Goal: Information Seeking & Learning: Learn about a topic

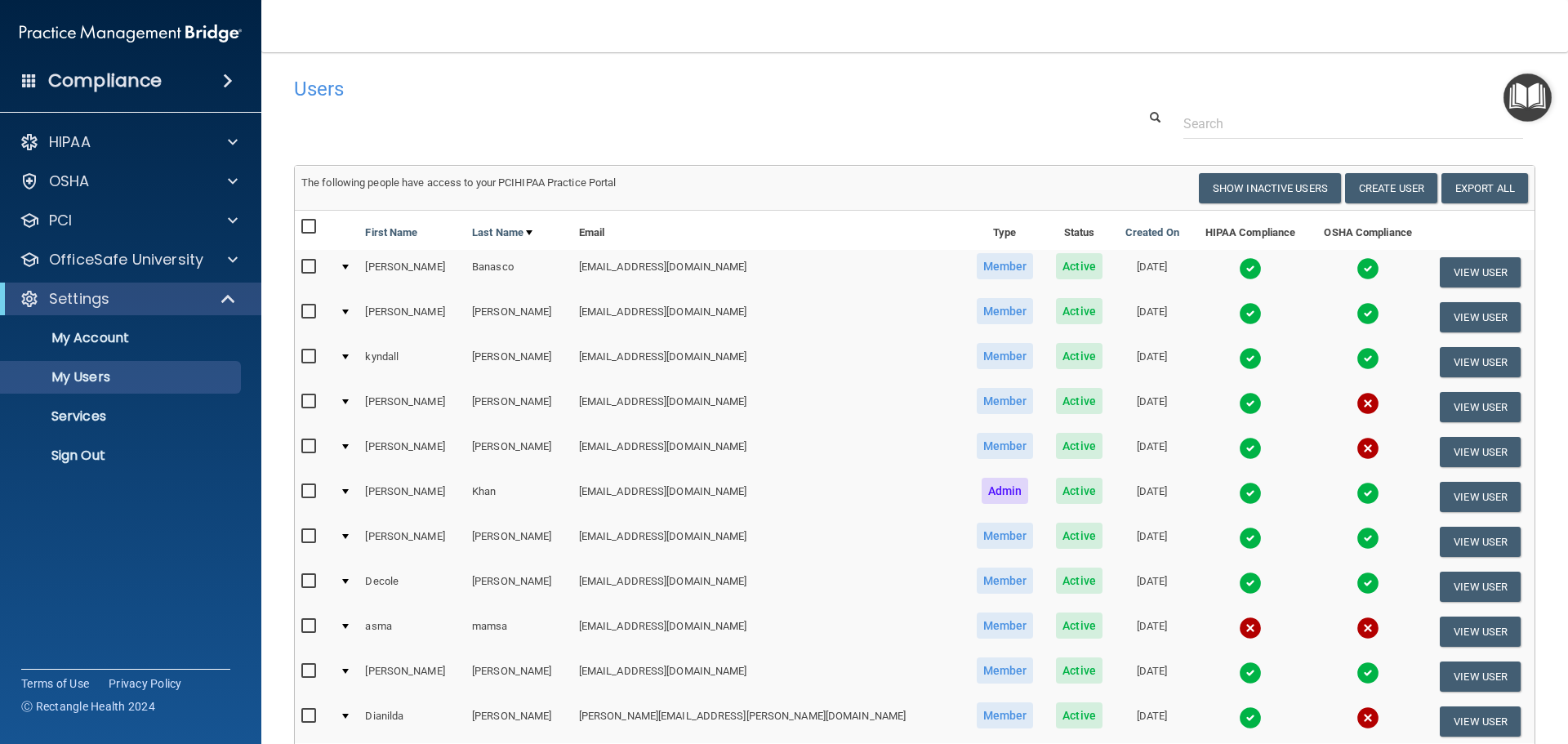
select select "20"
click at [83, 134] on p "HIPAA" at bounding box center [70, 141] width 42 height 20
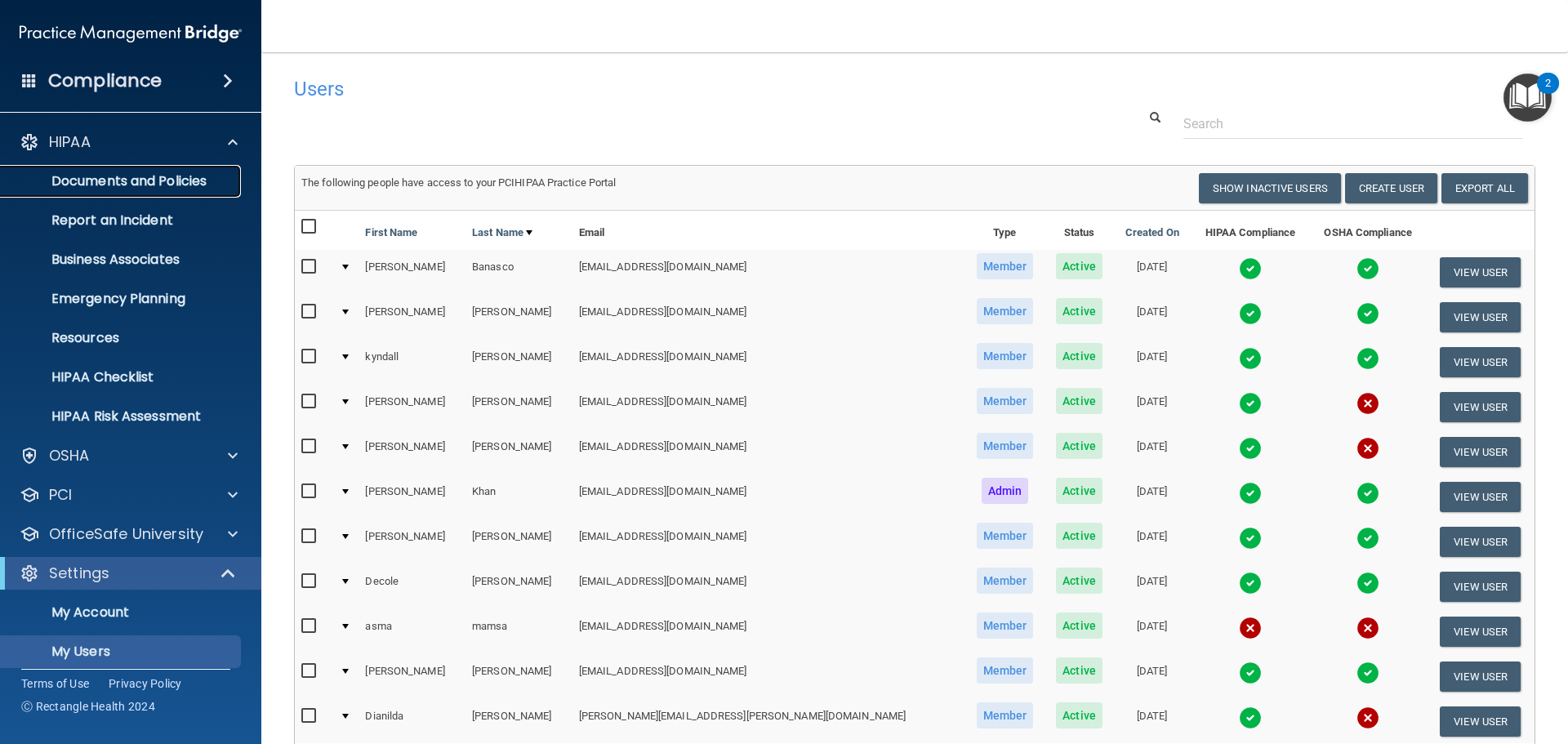
click at [137, 178] on p "Documents and Policies" at bounding box center [122, 181] width 223 height 16
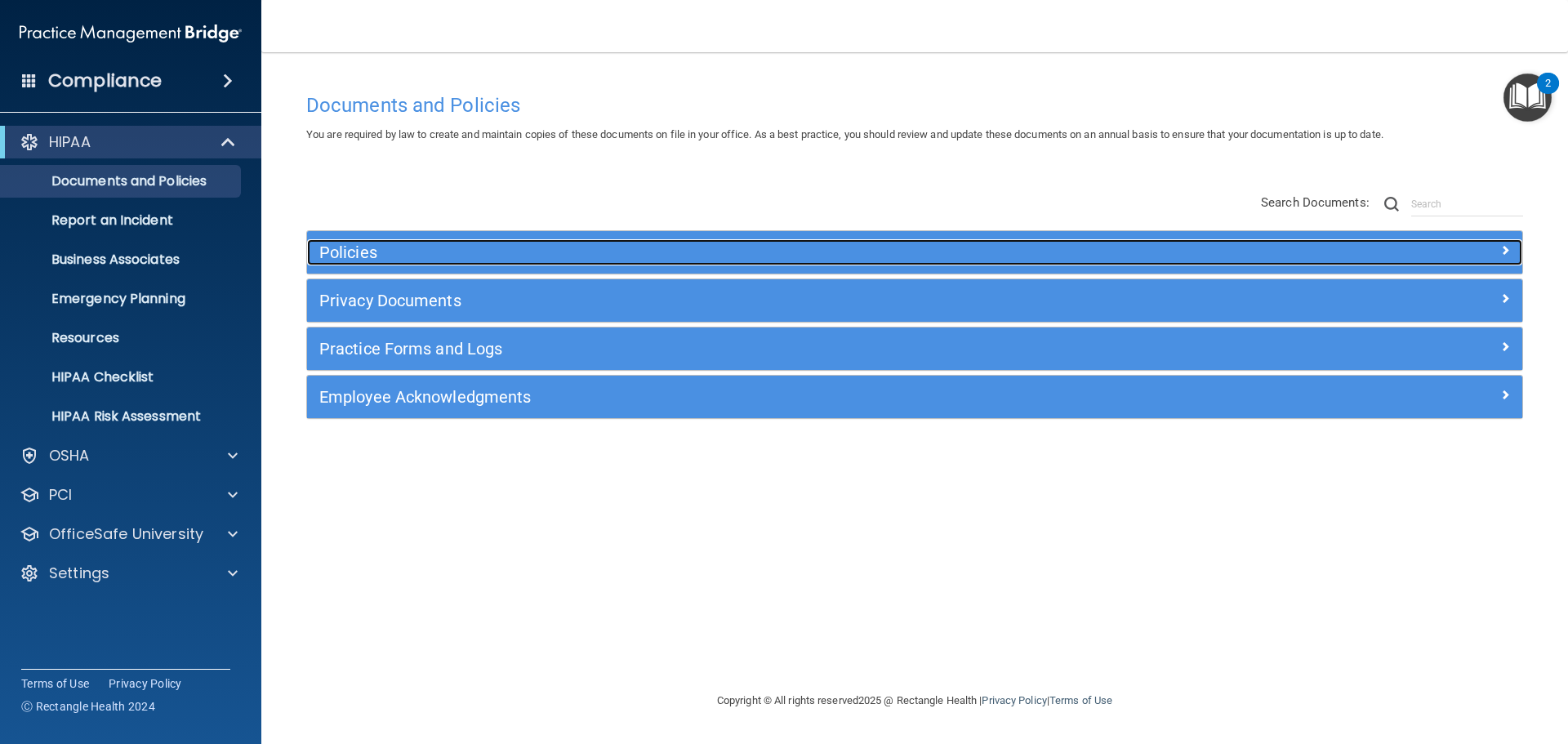
click at [359, 248] on h5 "Policies" at bounding box center [762, 252] width 887 height 18
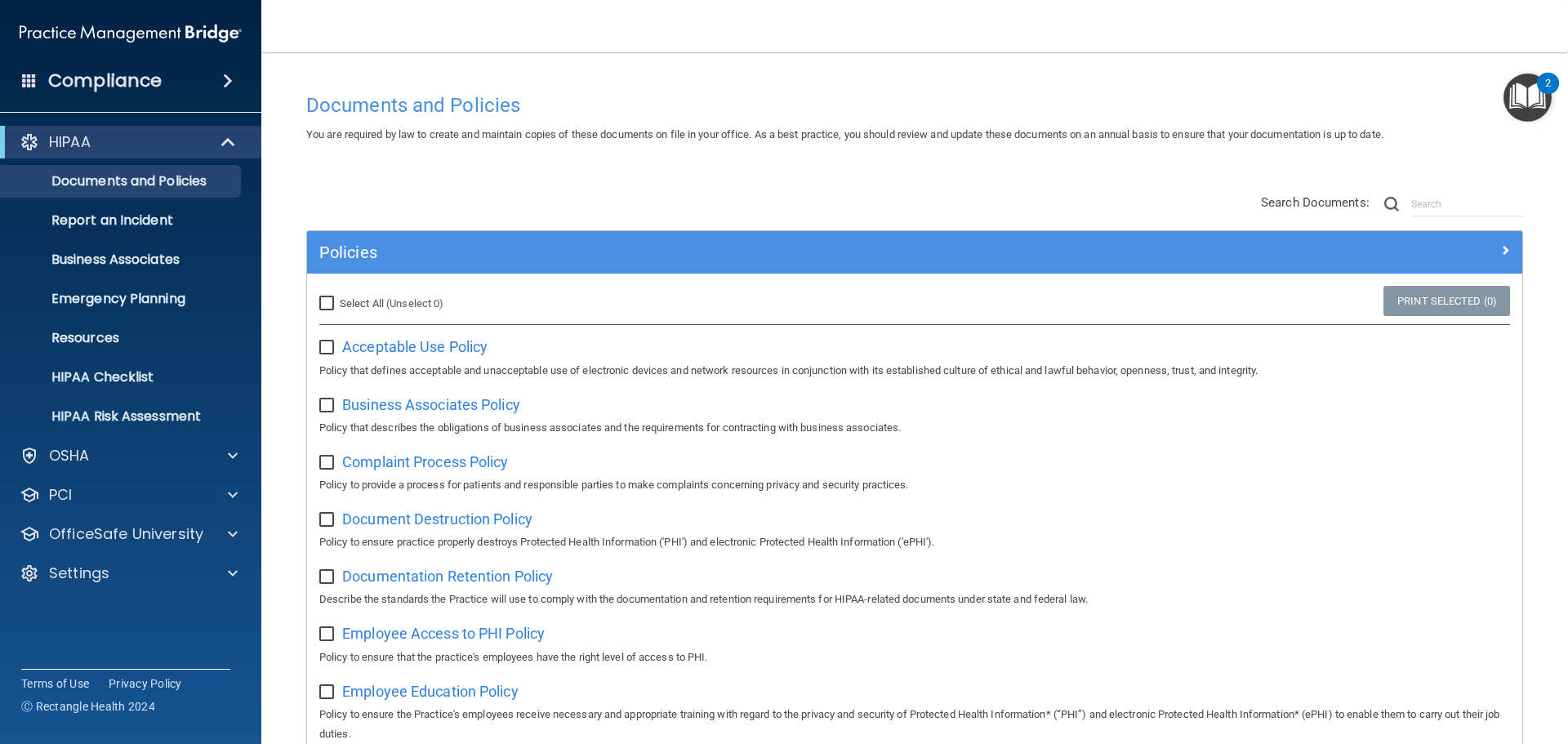
click at [326, 300] on input "Select All (Unselect 0) Unselect All" at bounding box center [328, 304] width 19 height 13
checkbox input "true"
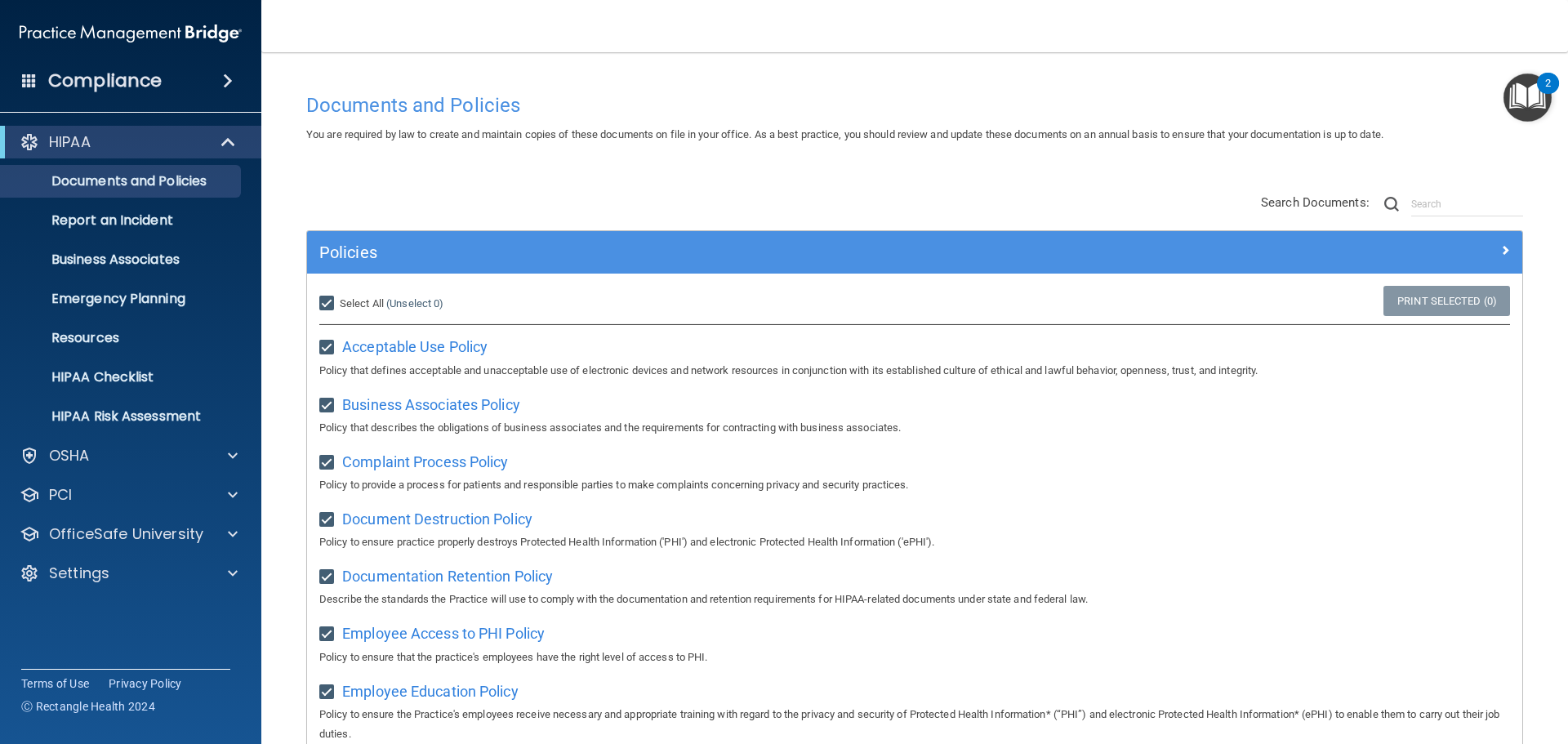
checkbox input "true"
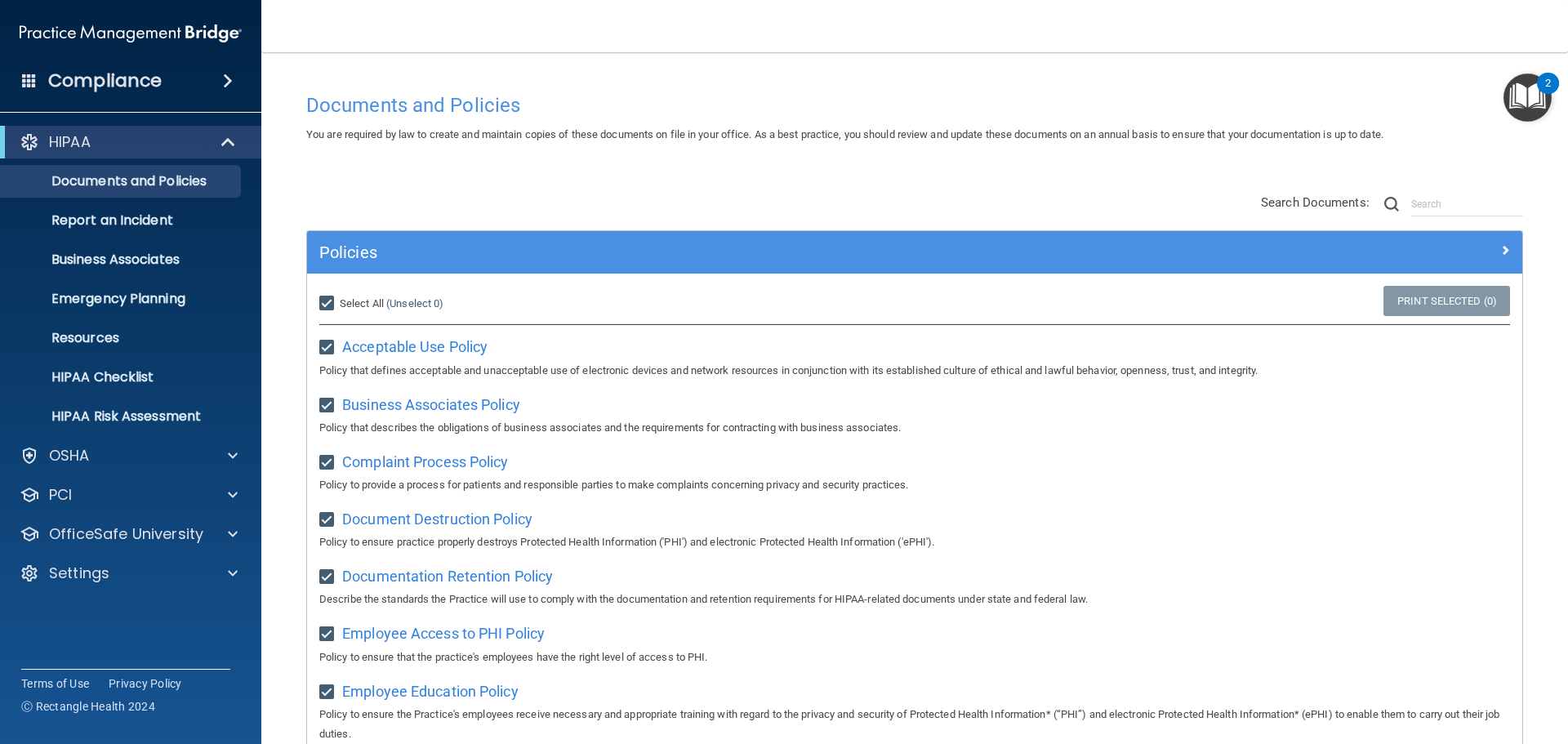
checkbox input "true"
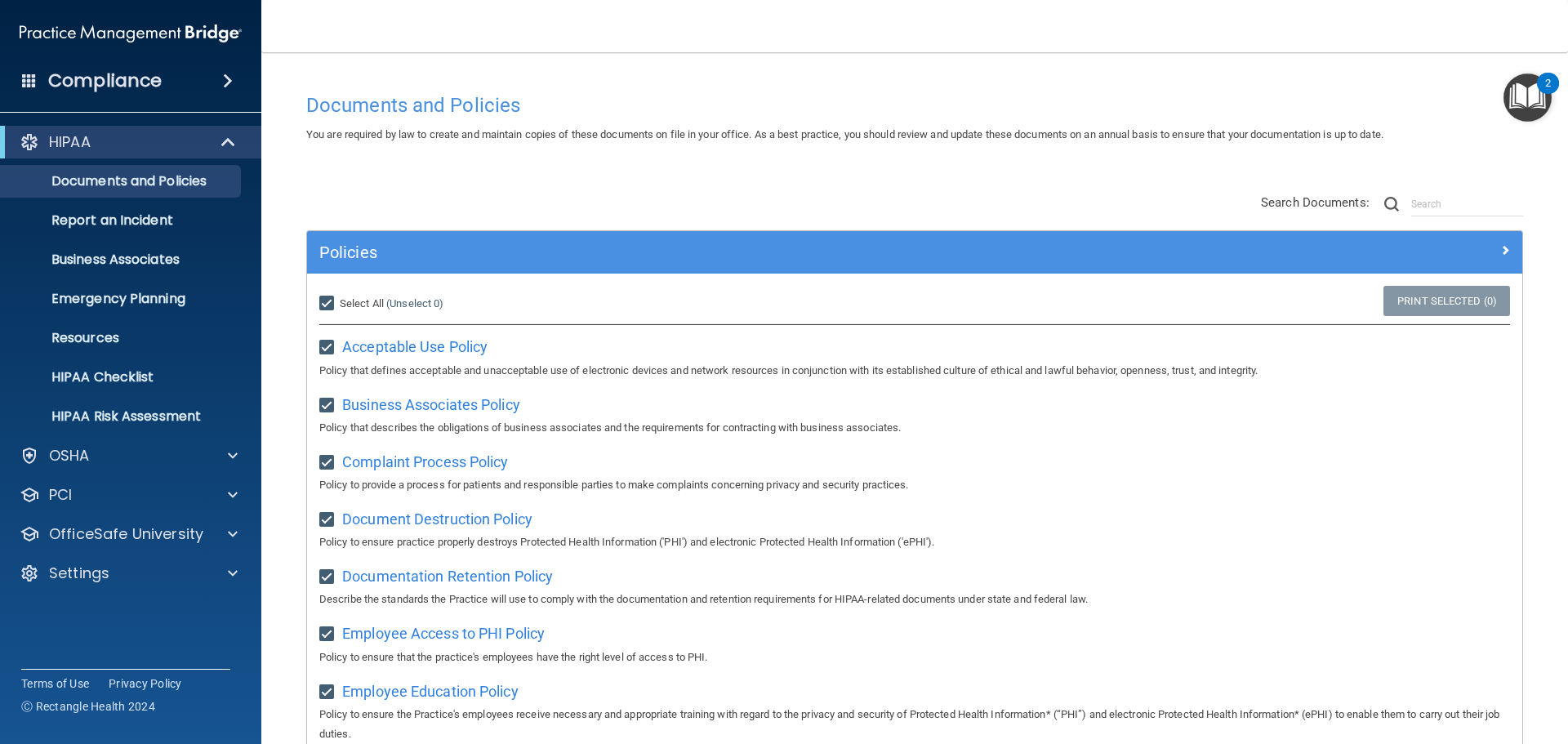
checkbox input "true"
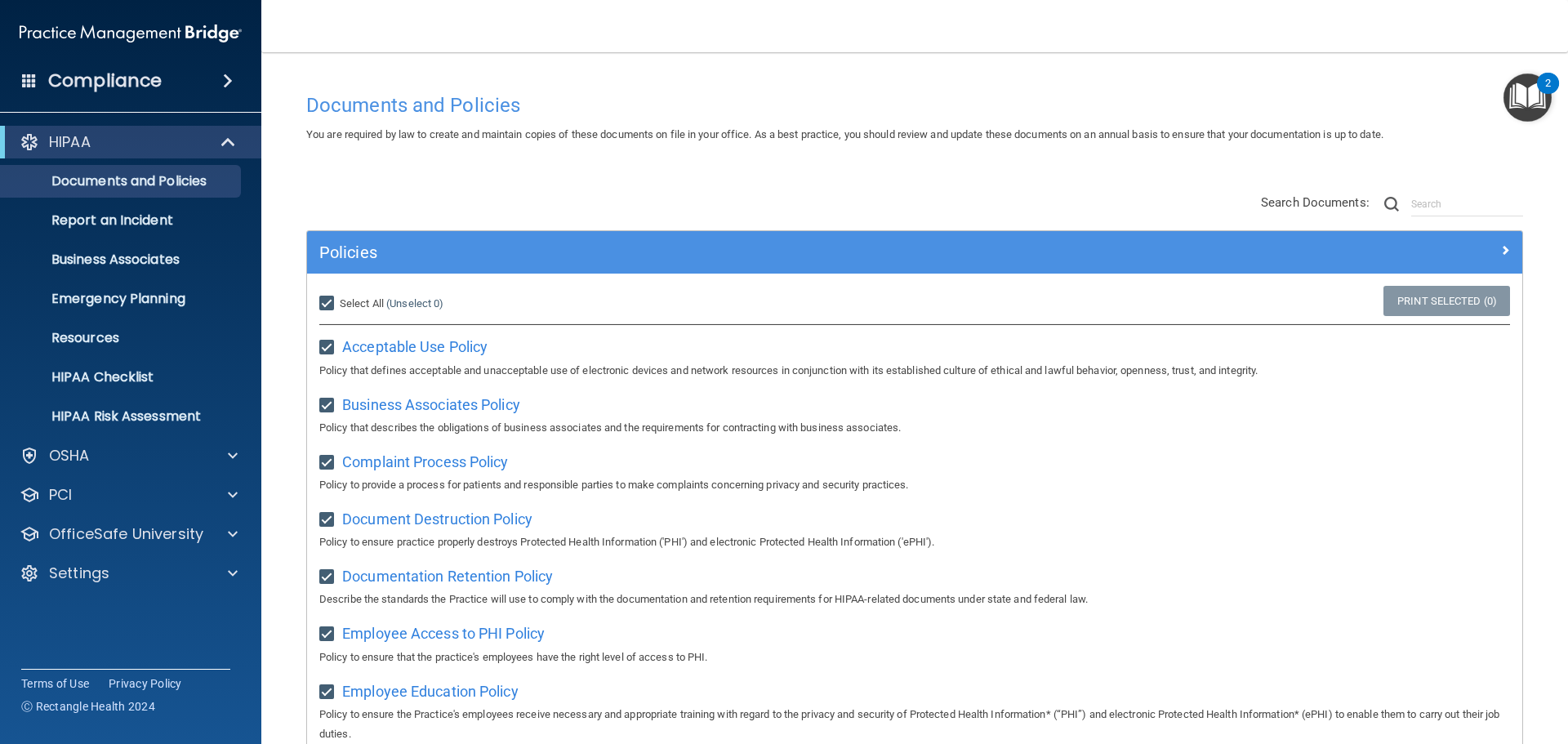
checkbox input "true"
click at [325, 303] on input "Select All (Unselect 21) Unselect All" at bounding box center [328, 304] width 19 height 13
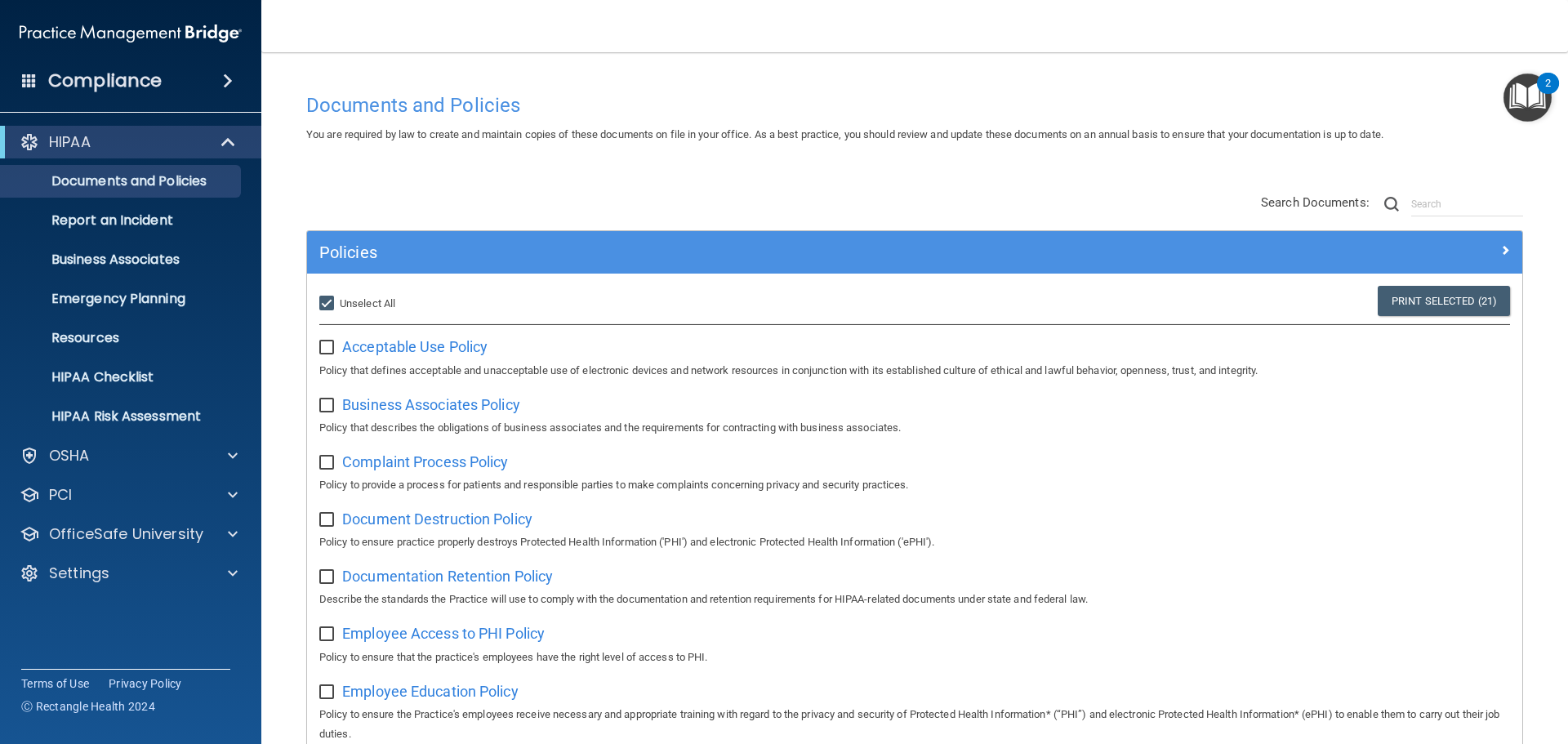
checkbox input "false"
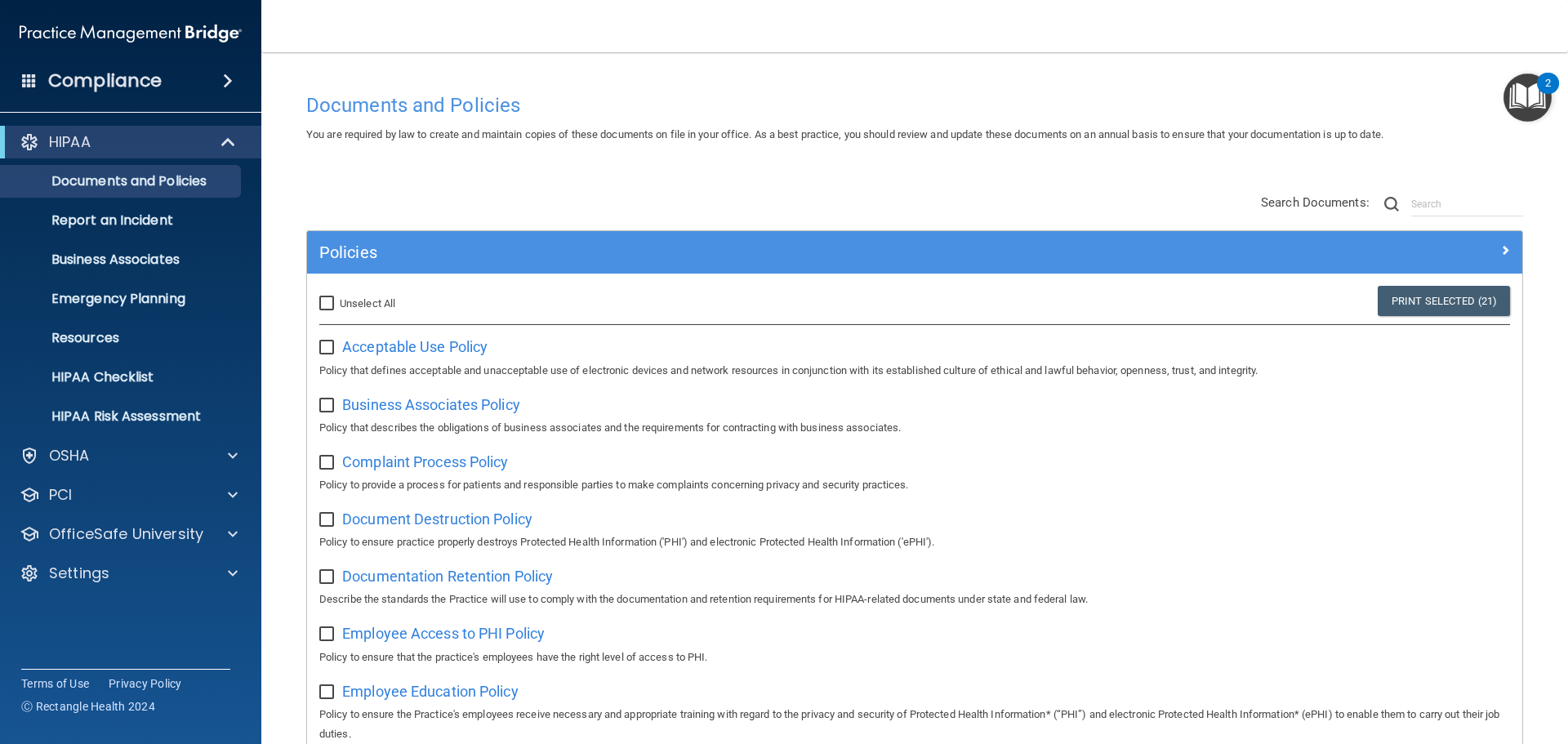
checkbox input "false"
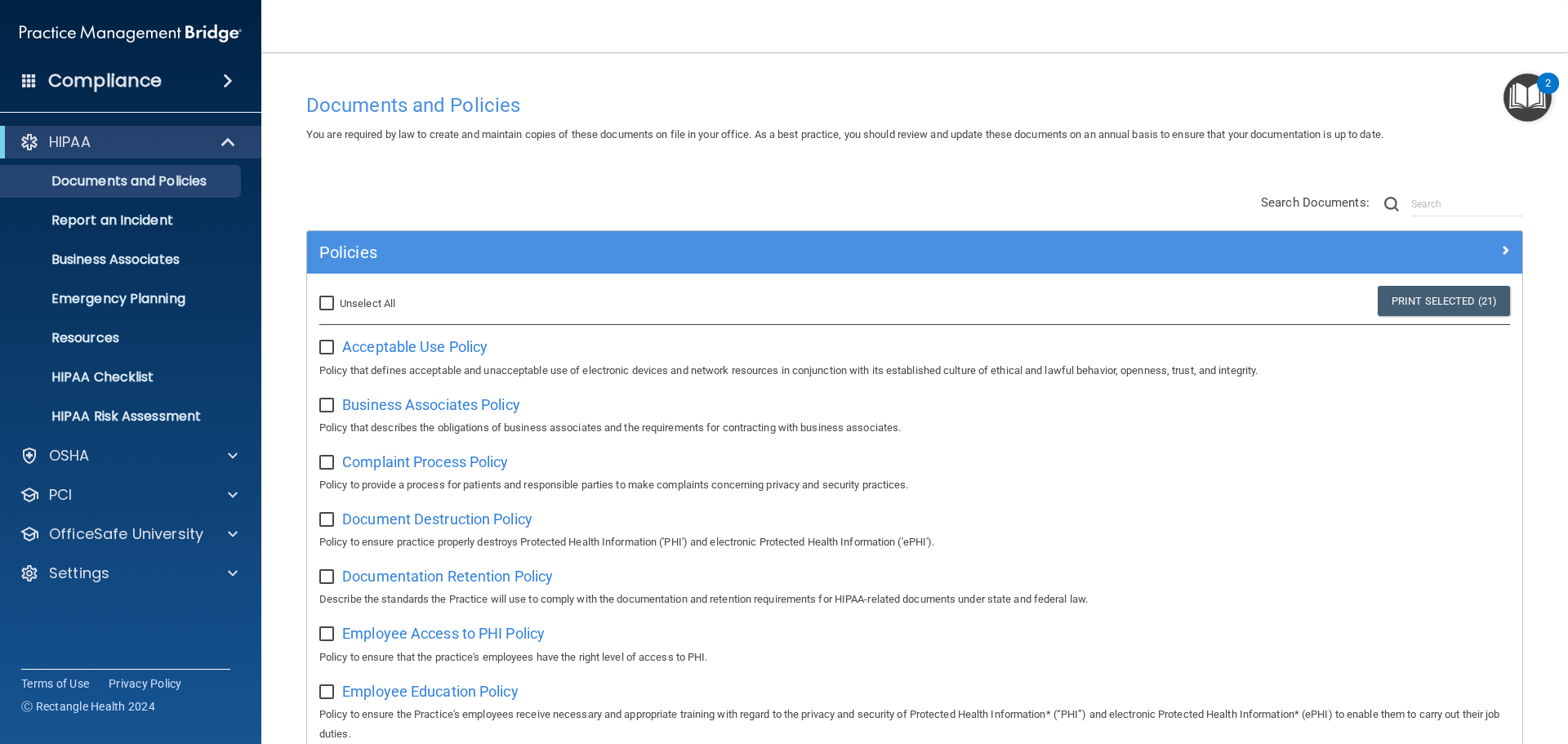
checkbox input "false"
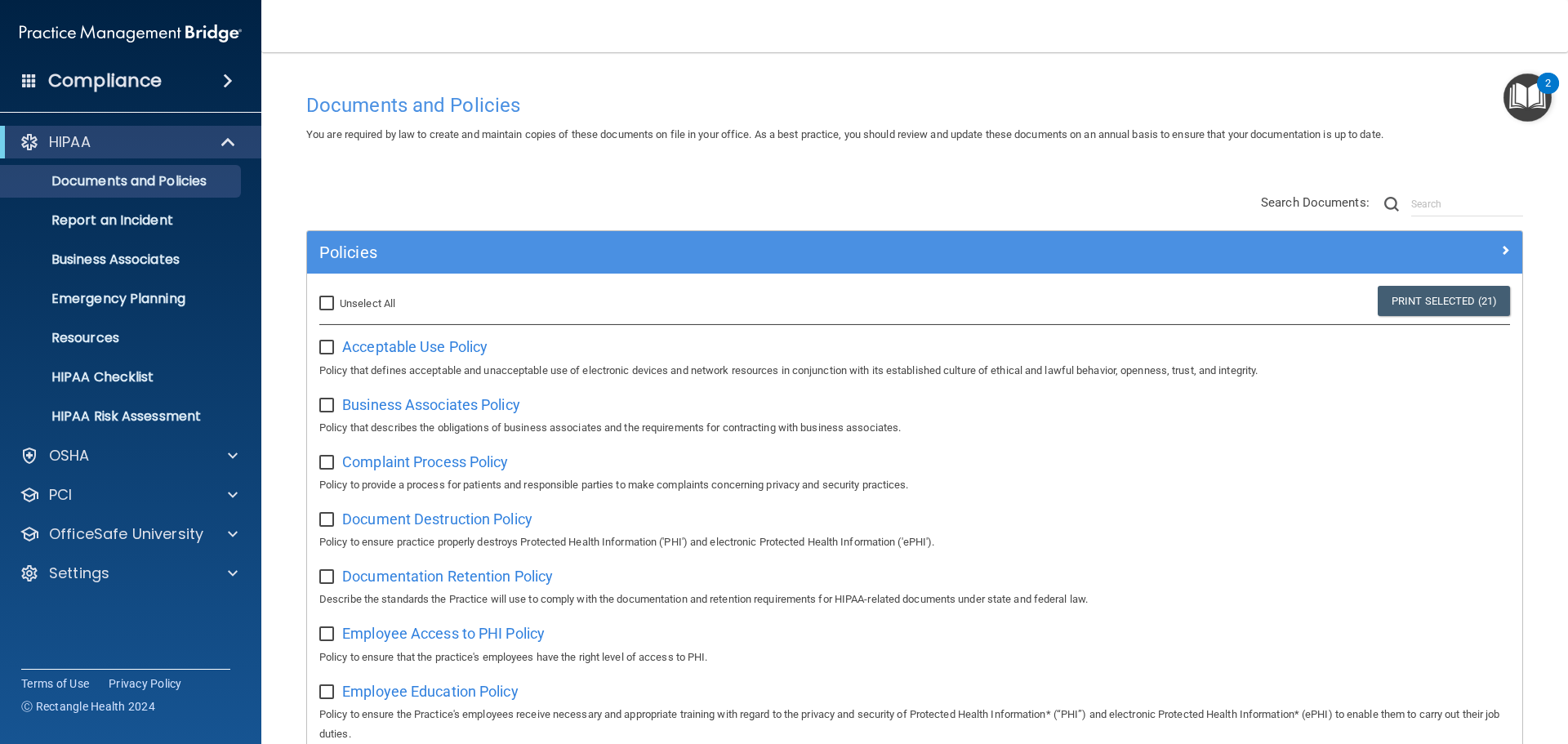
checkbox input "false"
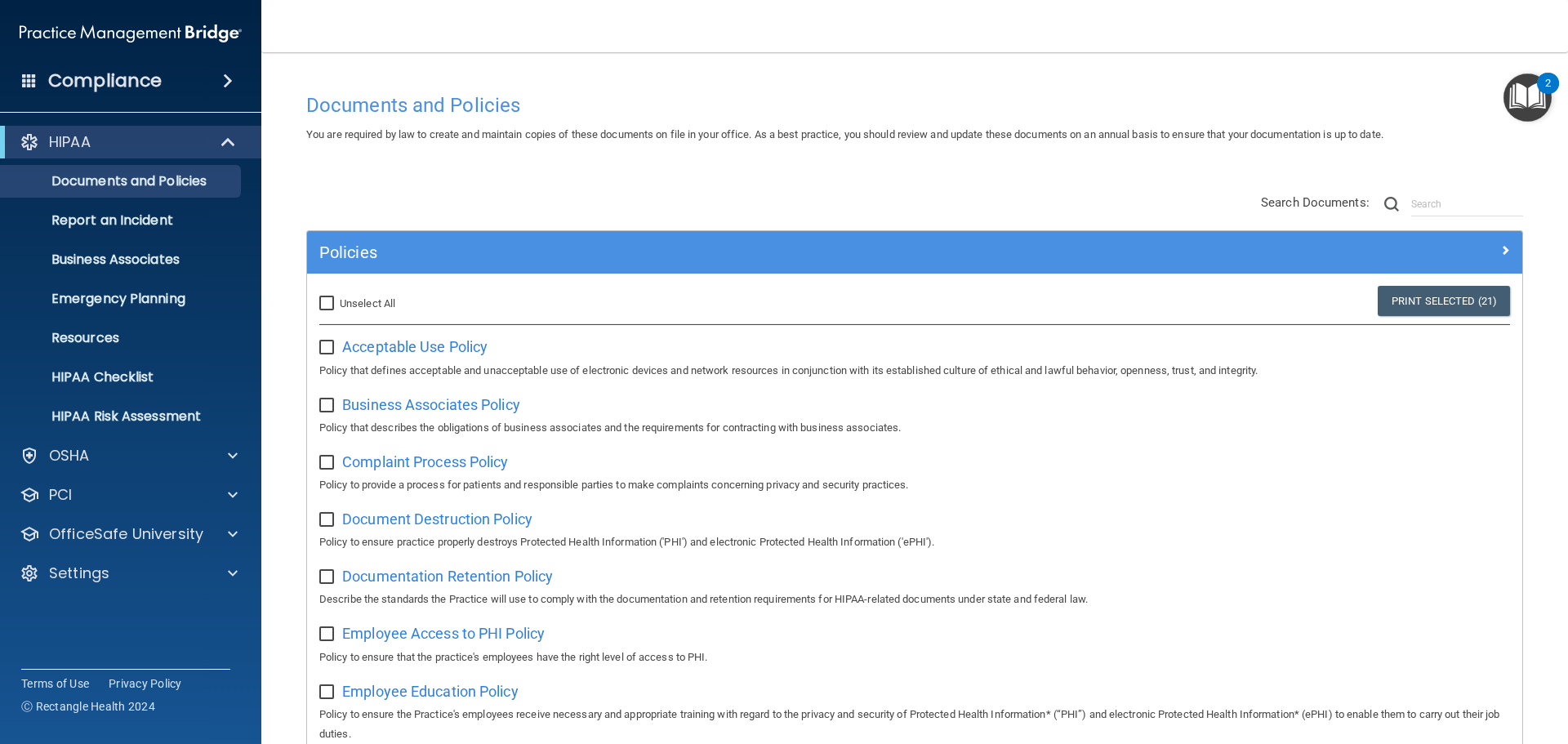
checkbox input "false"
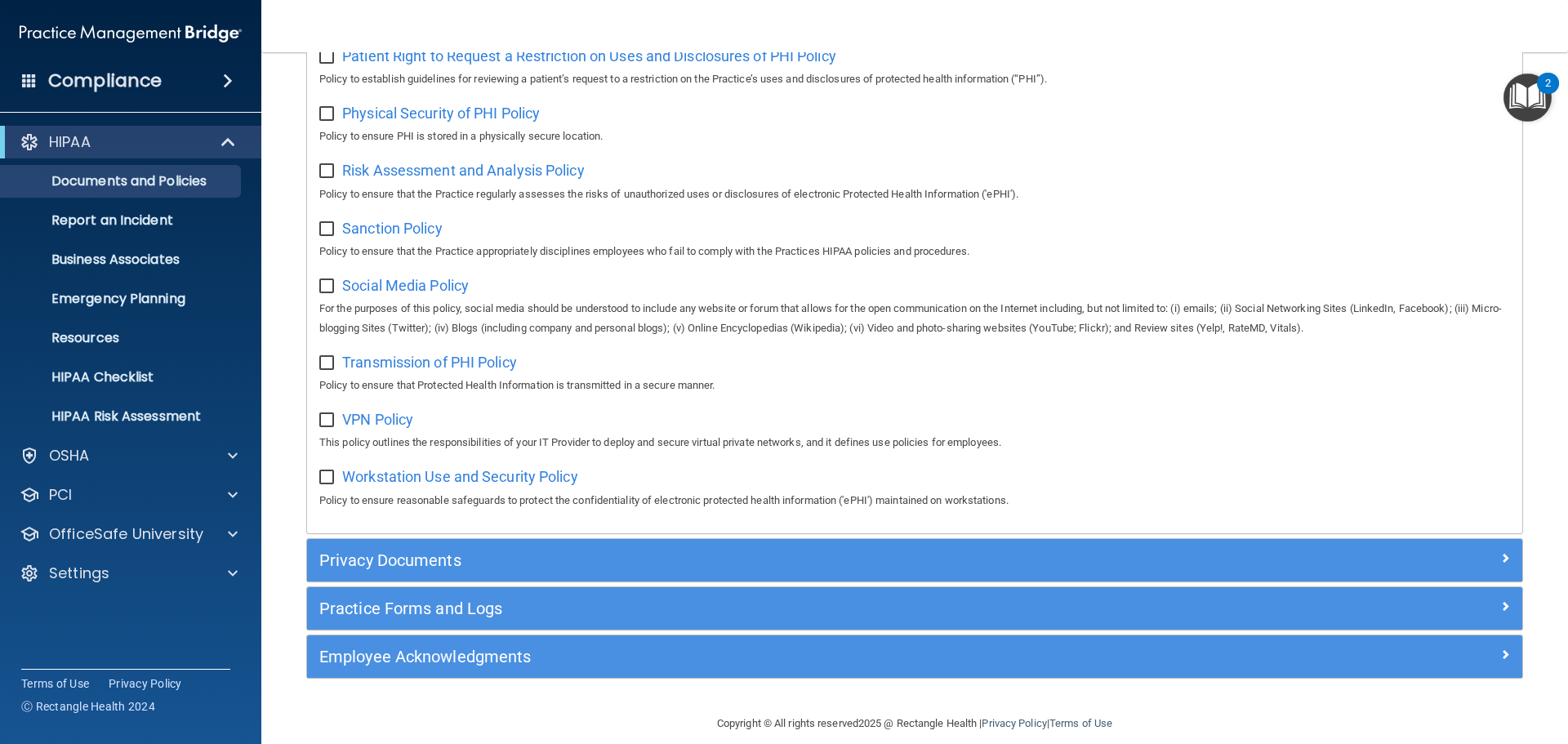
scroll to position [1091, 0]
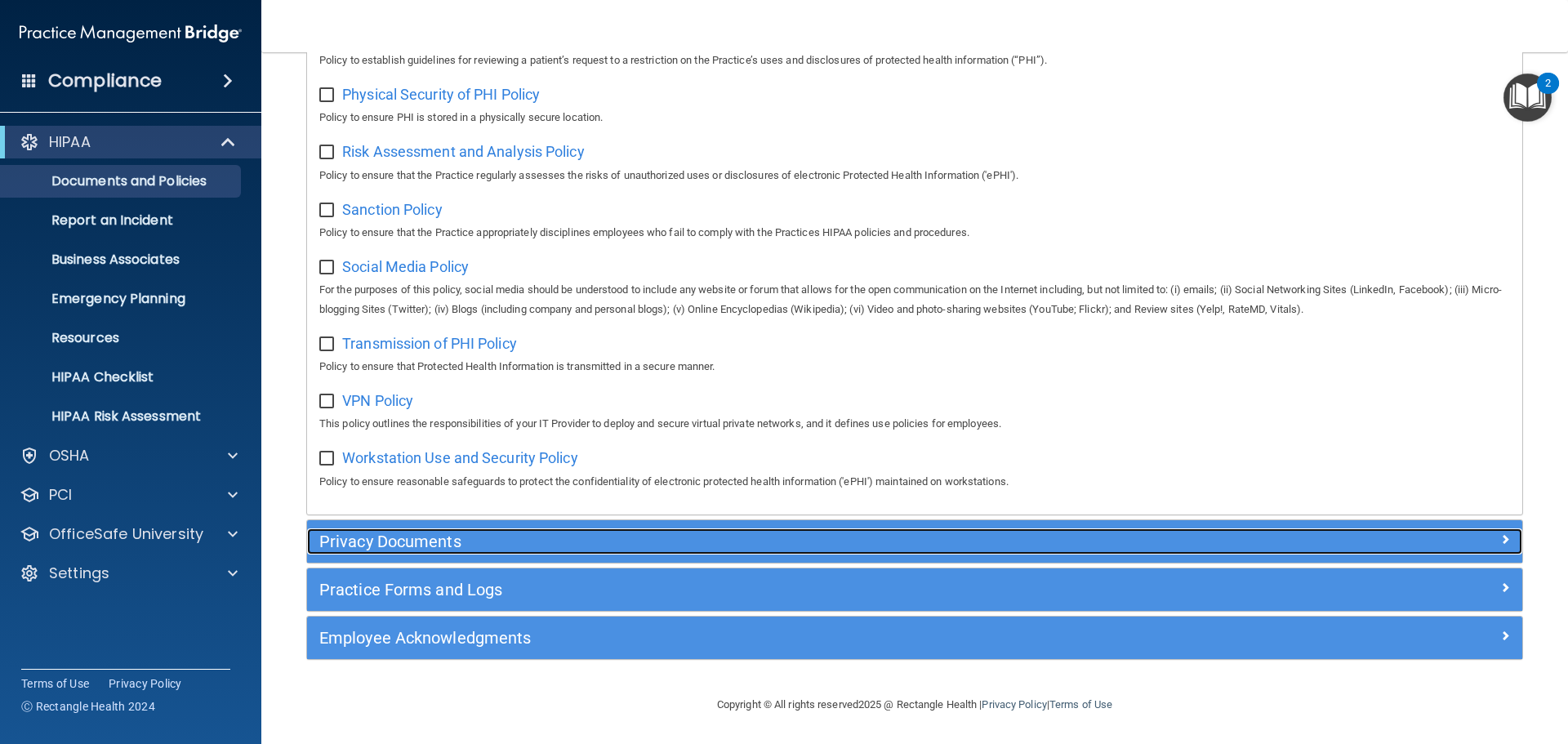
click at [419, 542] on h5 "Privacy Documents" at bounding box center [762, 540] width 887 height 18
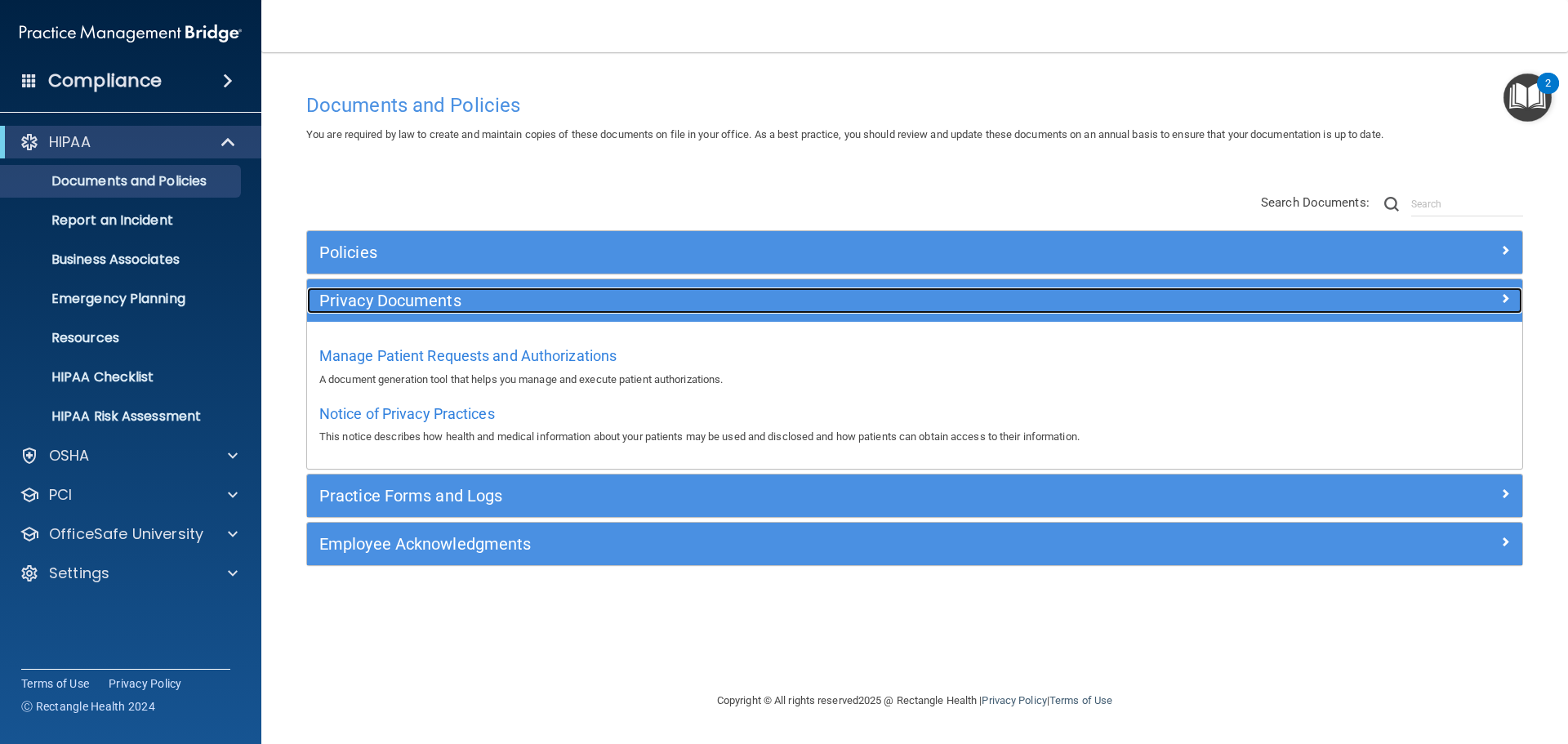
scroll to position [0, 0]
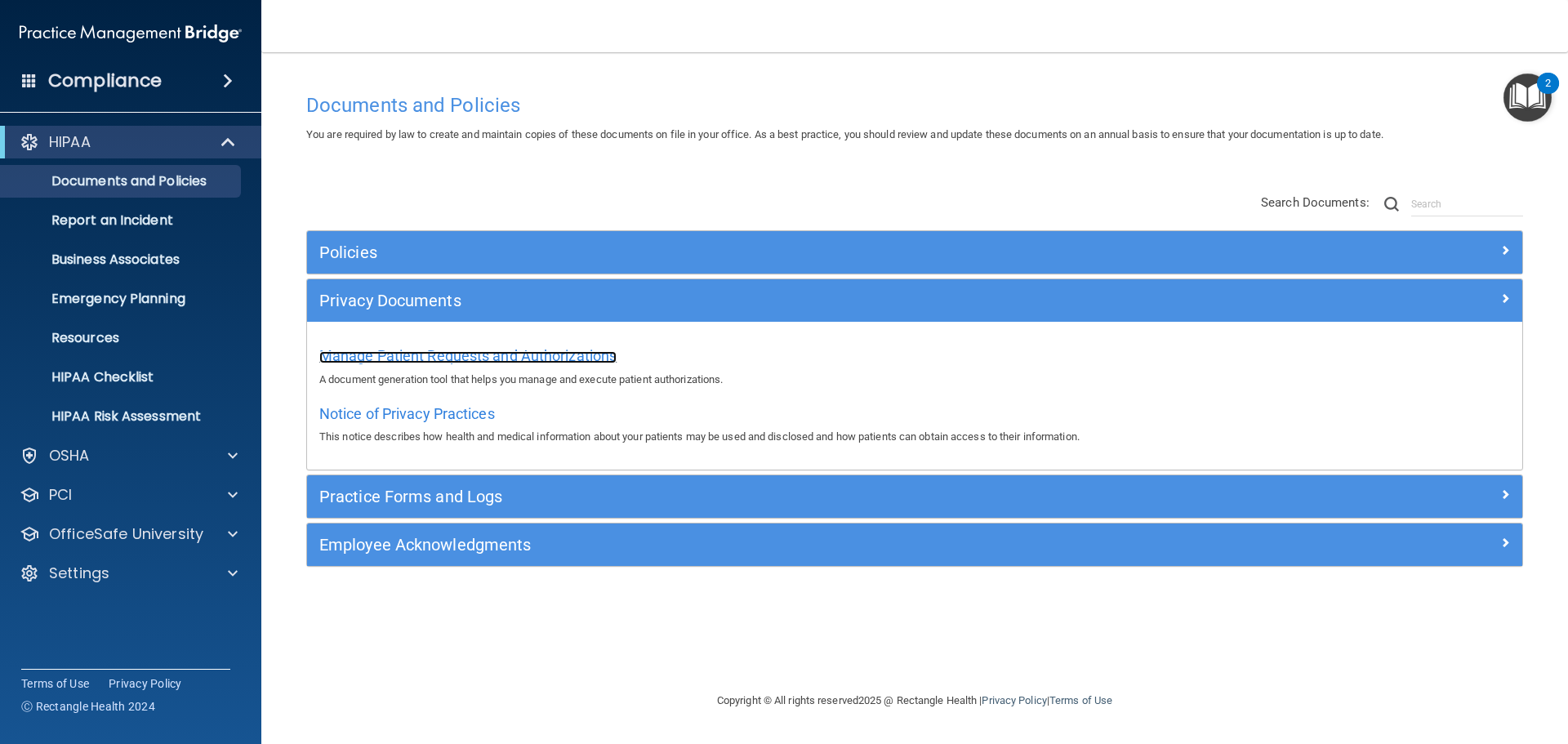
click at [475, 357] on span "Manage Patient Requests and Authorizations" at bounding box center [467, 355] width 297 height 17
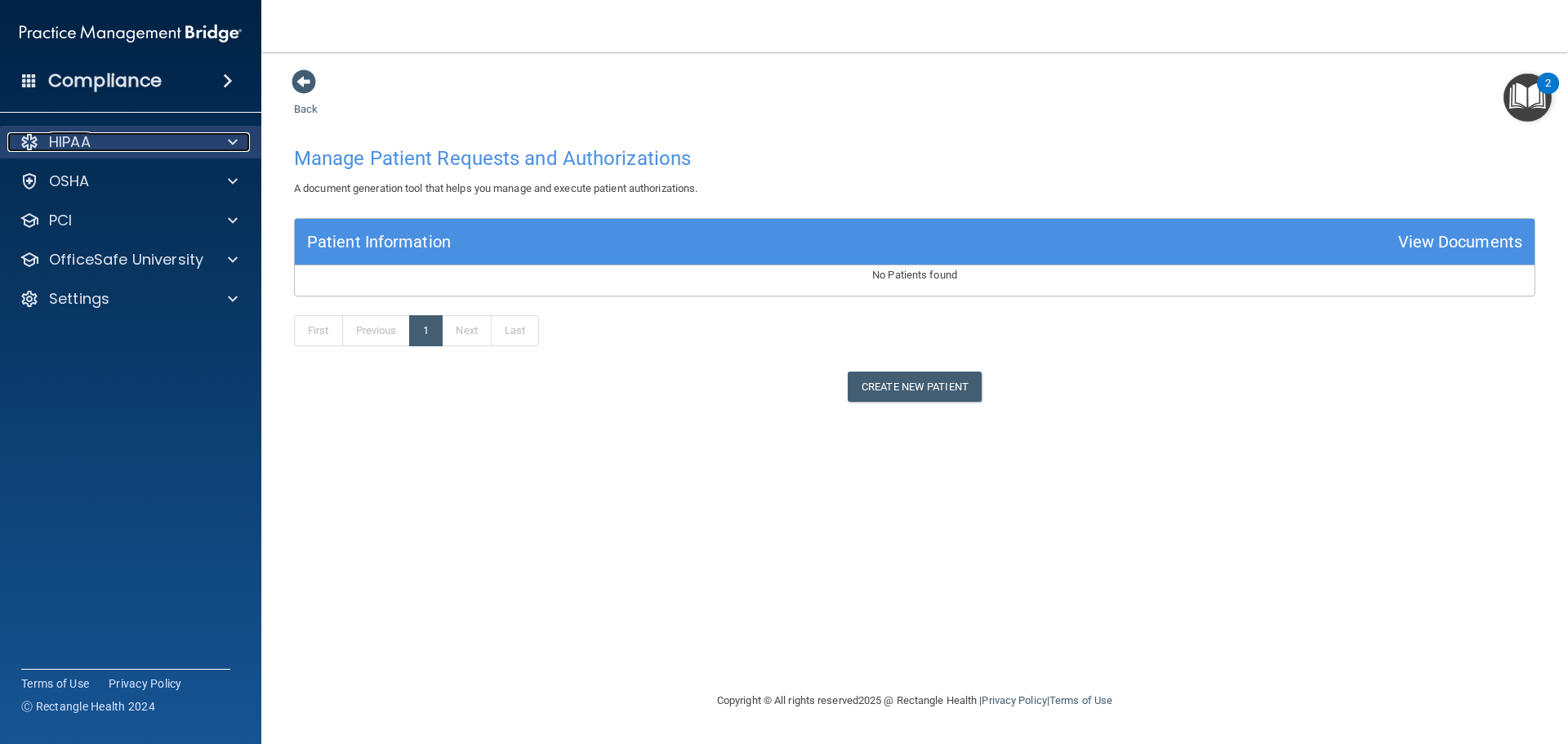
click at [99, 137] on div "HIPAA" at bounding box center [108, 141] width 203 height 20
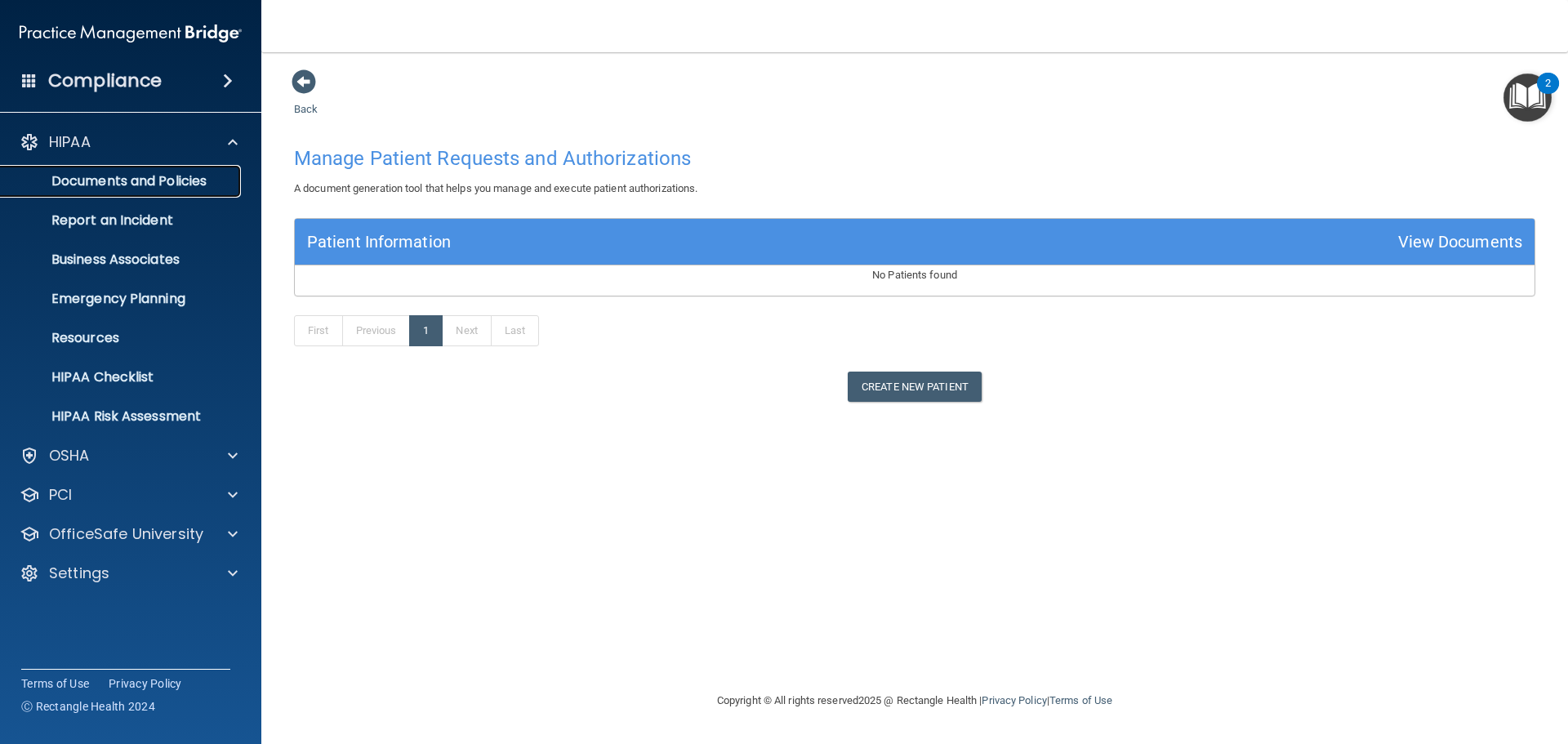
click at [130, 183] on p "Documents and Policies" at bounding box center [122, 181] width 223 height 16
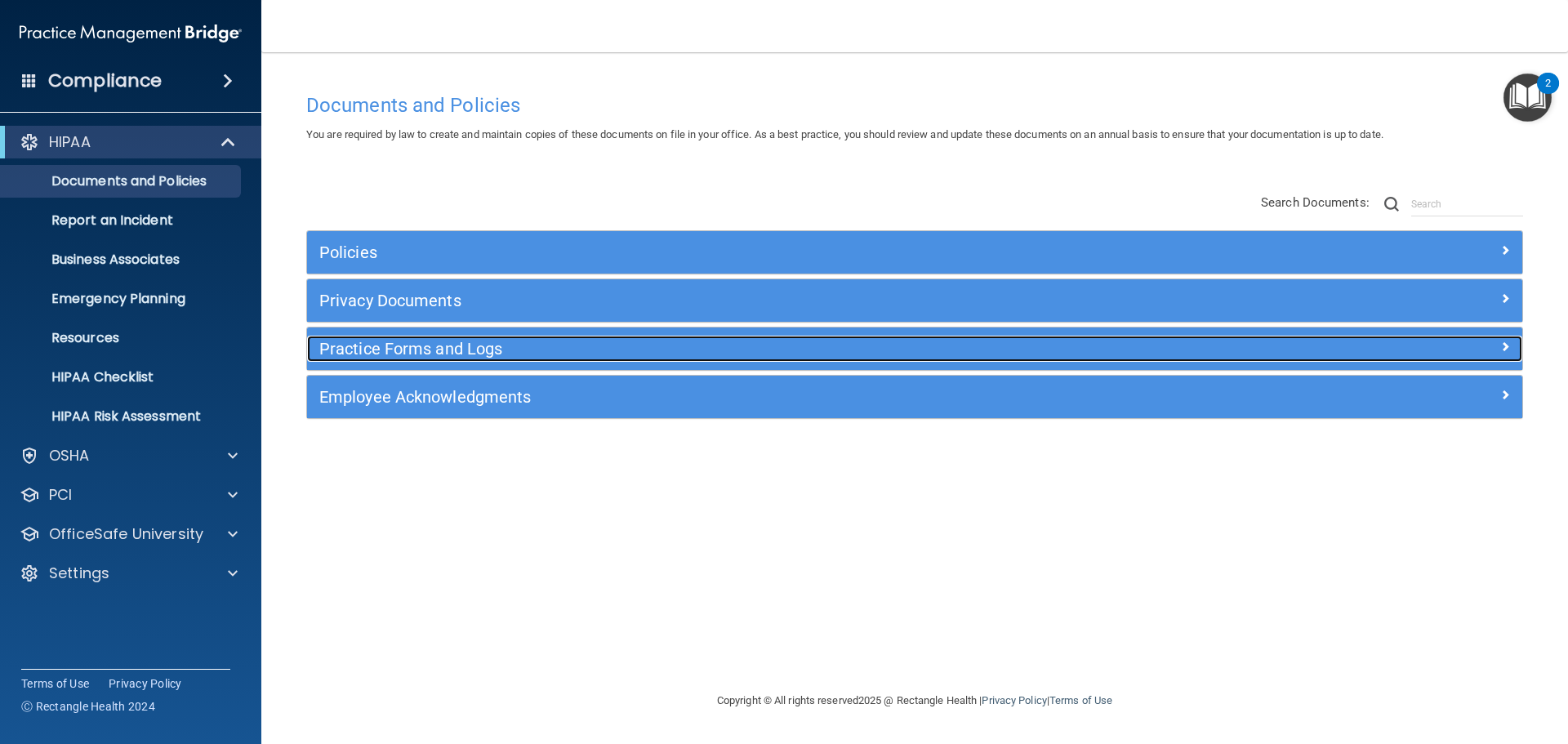
click at [469, 343] on h5 "Practice Forms and Logs" at bounding box center [762, 348] width 887 height 18
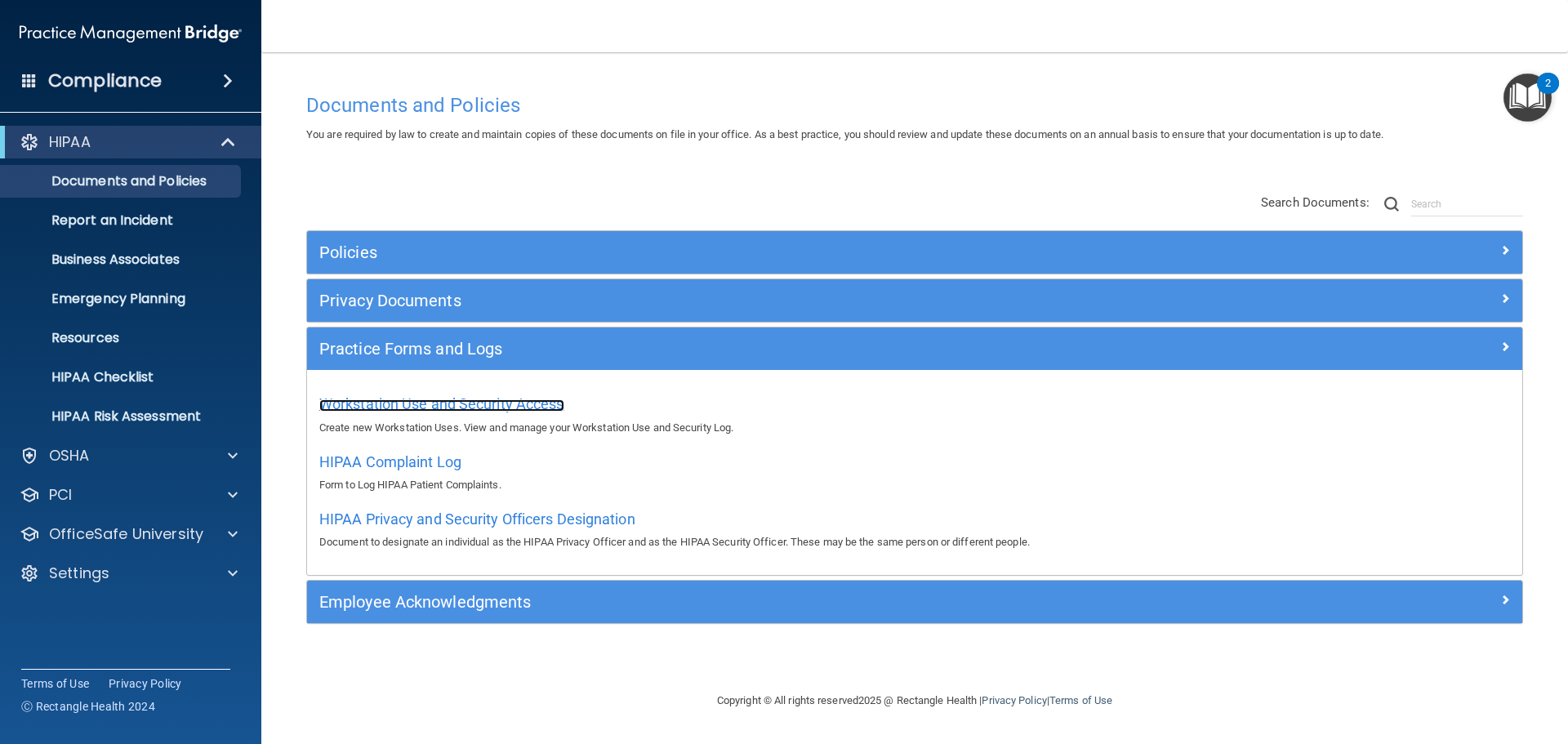
click at [413, 403] on span "Workstation Use and Security Access" at bounding box center [442, 404] width 245 height 17
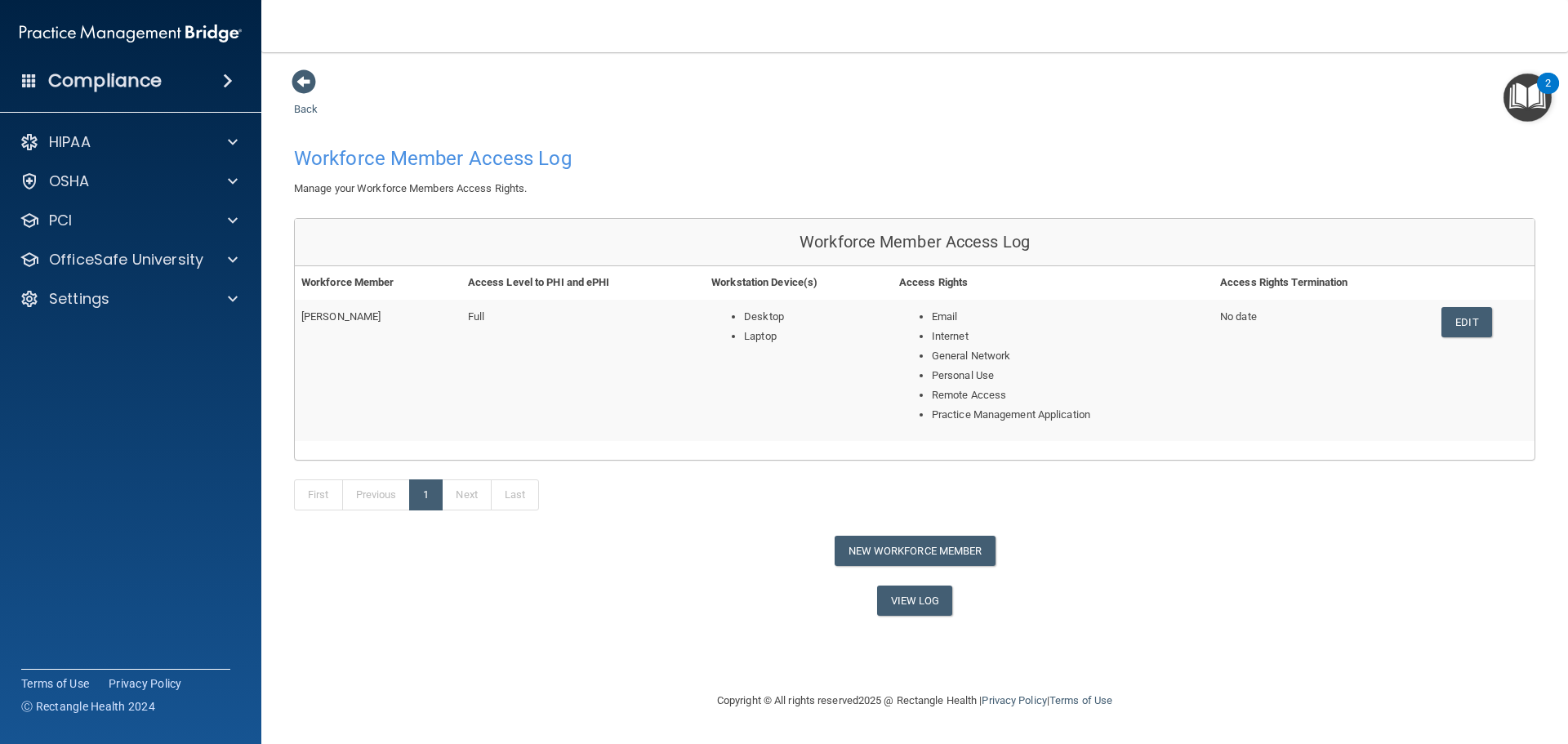
click at [82, 85] on h4 "Compliance" at bounding box center [105, 81] width 113 height 23
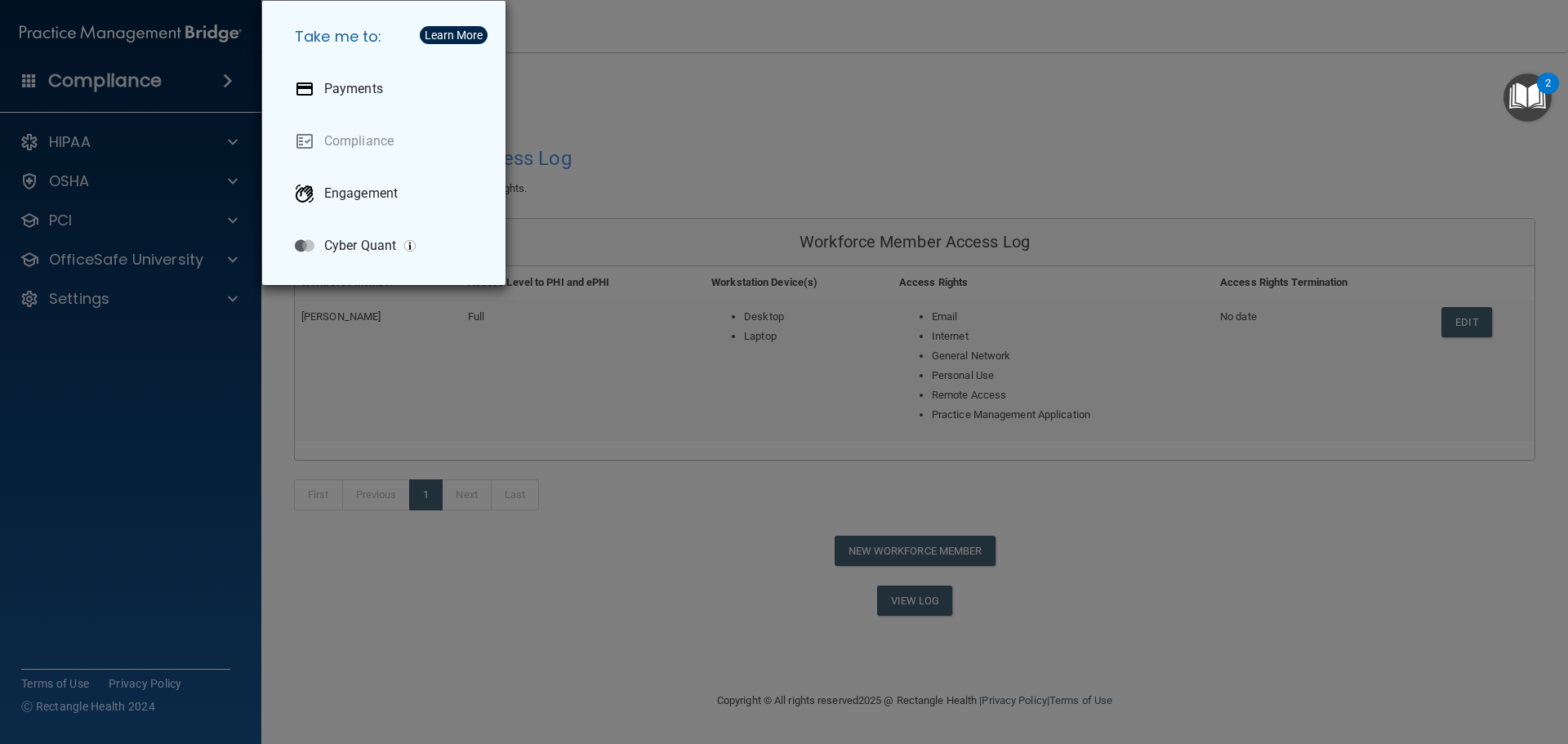
click at [70, 142] on div "Take me to: Payments Compliance Engagement Cyber Quant" at bounding box center [784, 372] width 1568 height 744
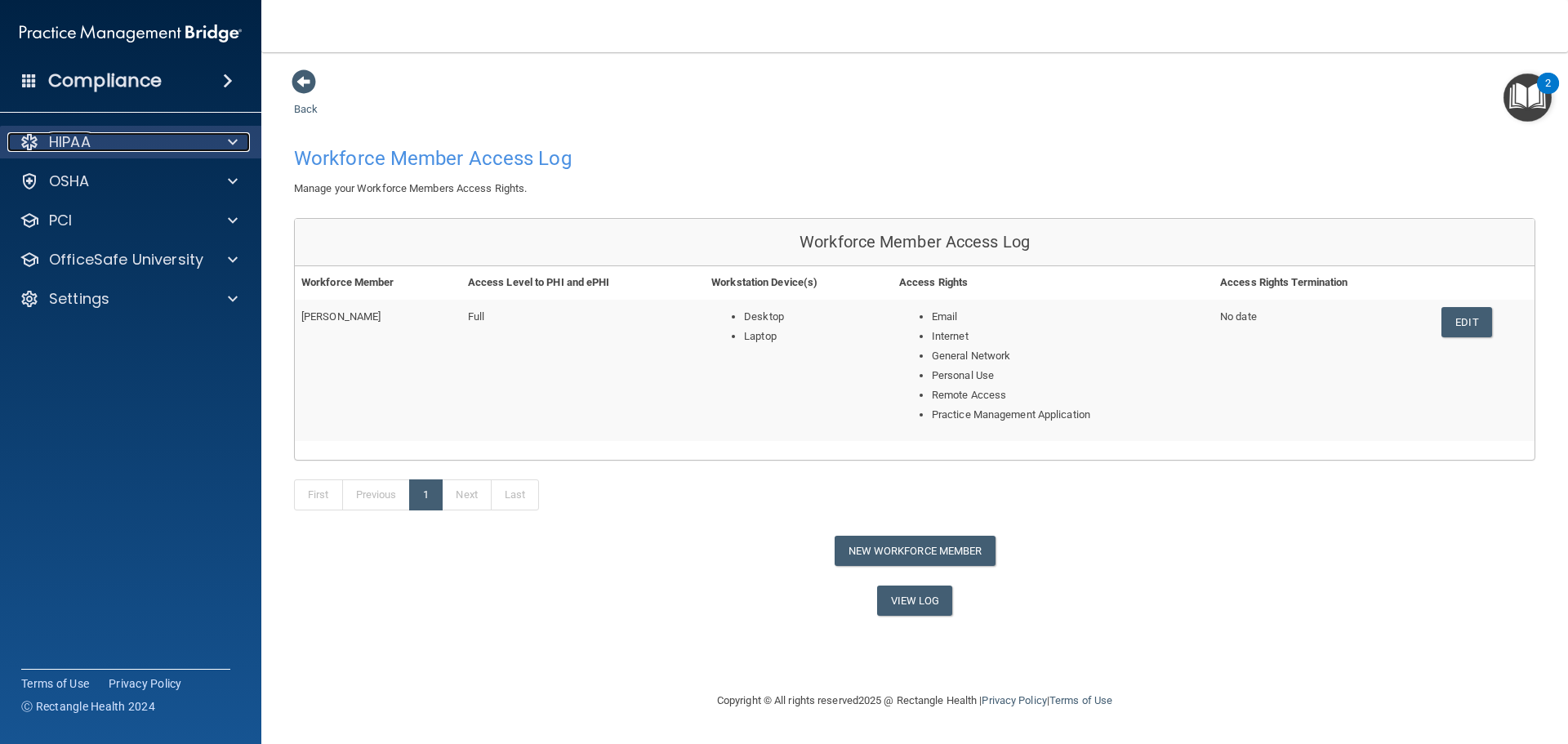
click at [70, 138] on p "HIPAA" at bounding box center [70, 141] width 42 height 20
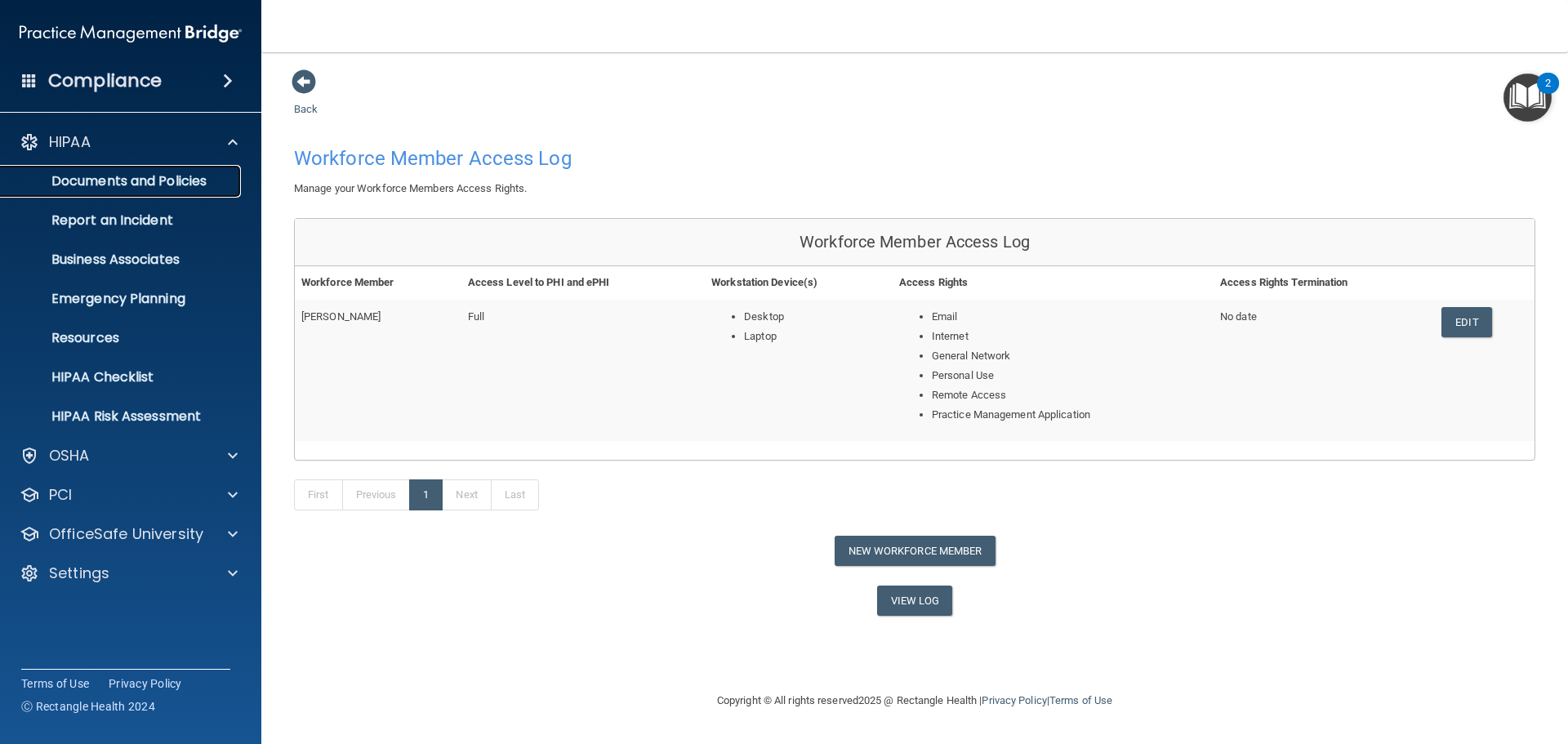
click at [131, 181] on p "Documents and Policies" at bounding box center [122, 181] width 223 height 16
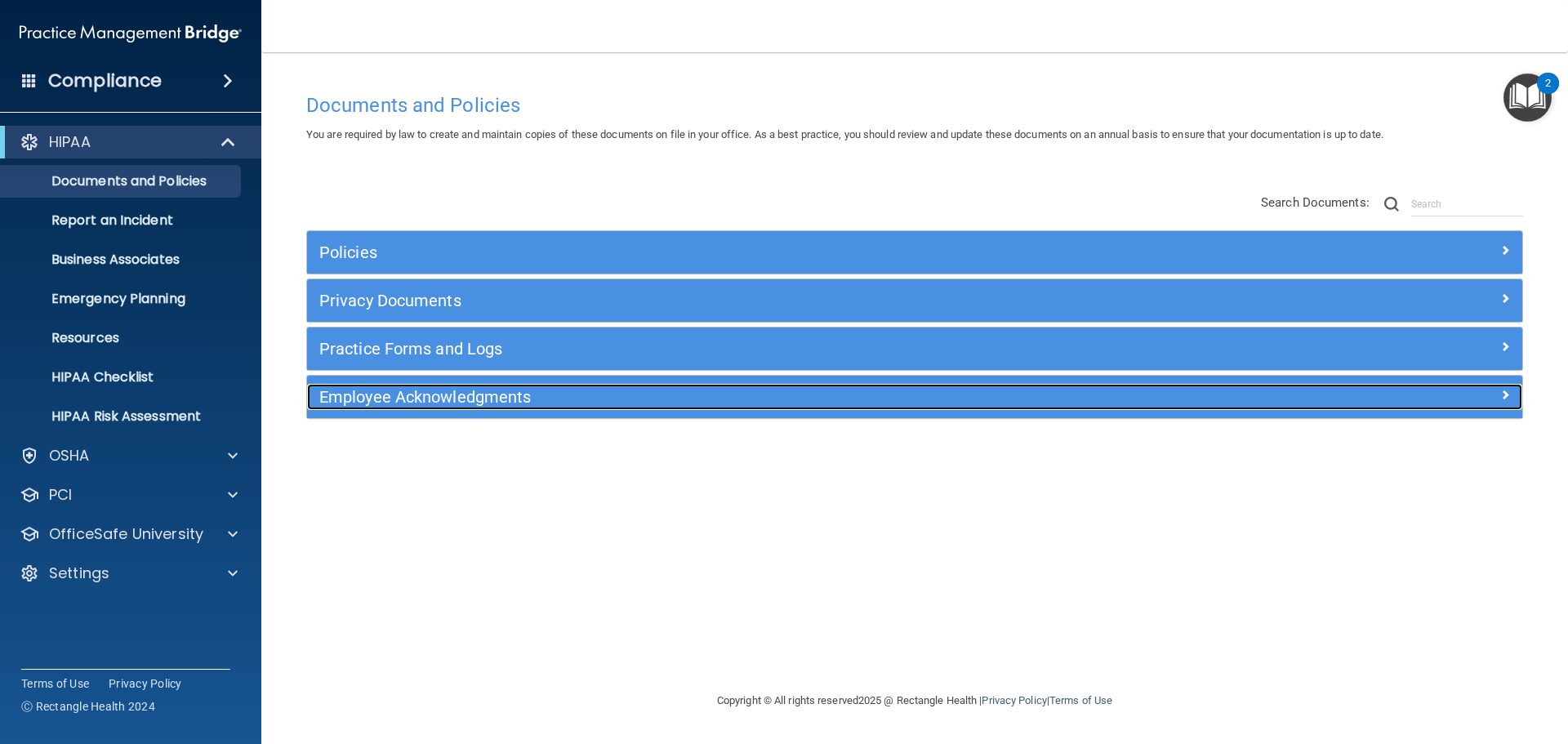
click at [465, 398] on h5 "Employee Acknowledgments" at bounding box center [762, 396] width 887 height 18
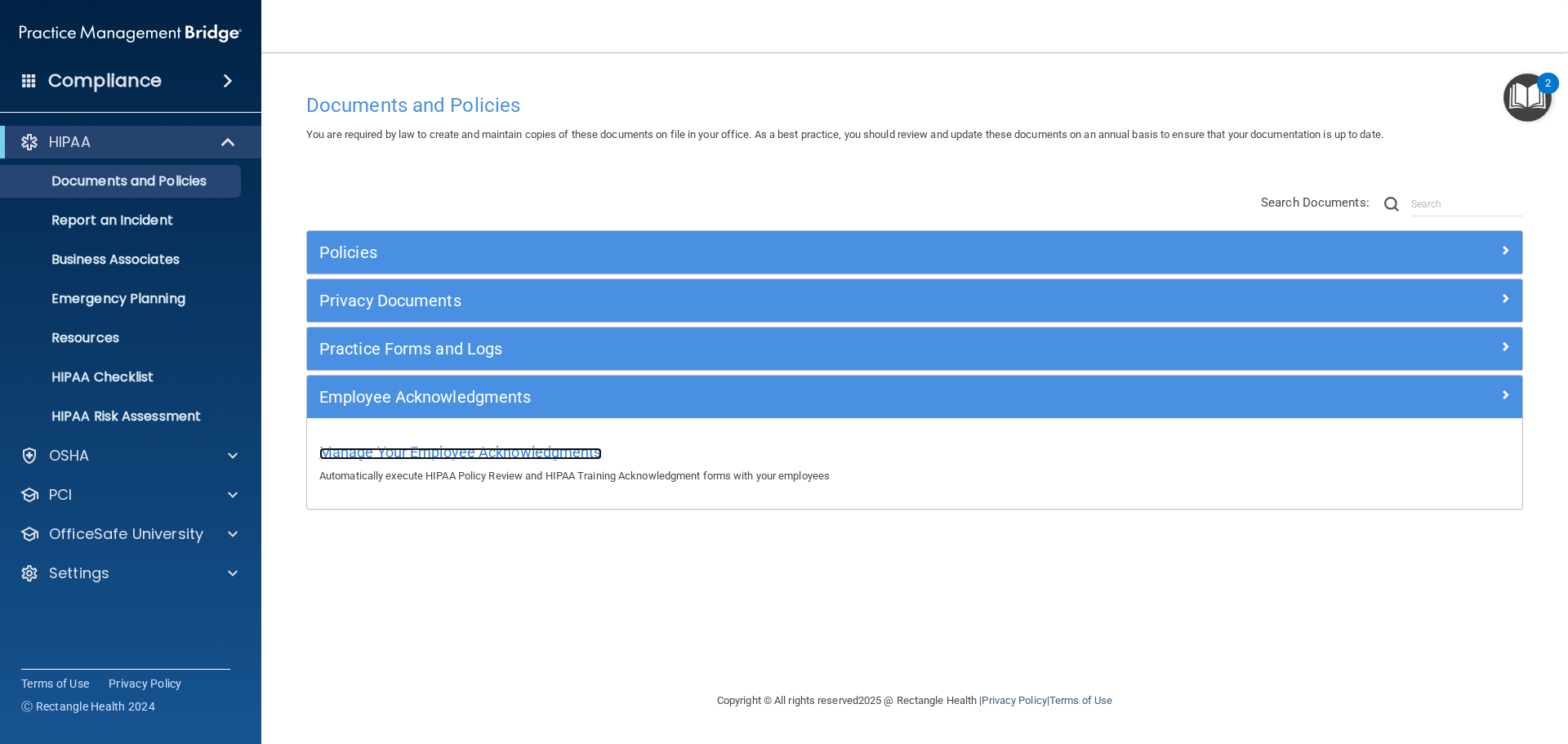
click at [502, 451] on span "Manage Your Employee Acknowledgments" at bounding box center [460, 452] width 283 height 17
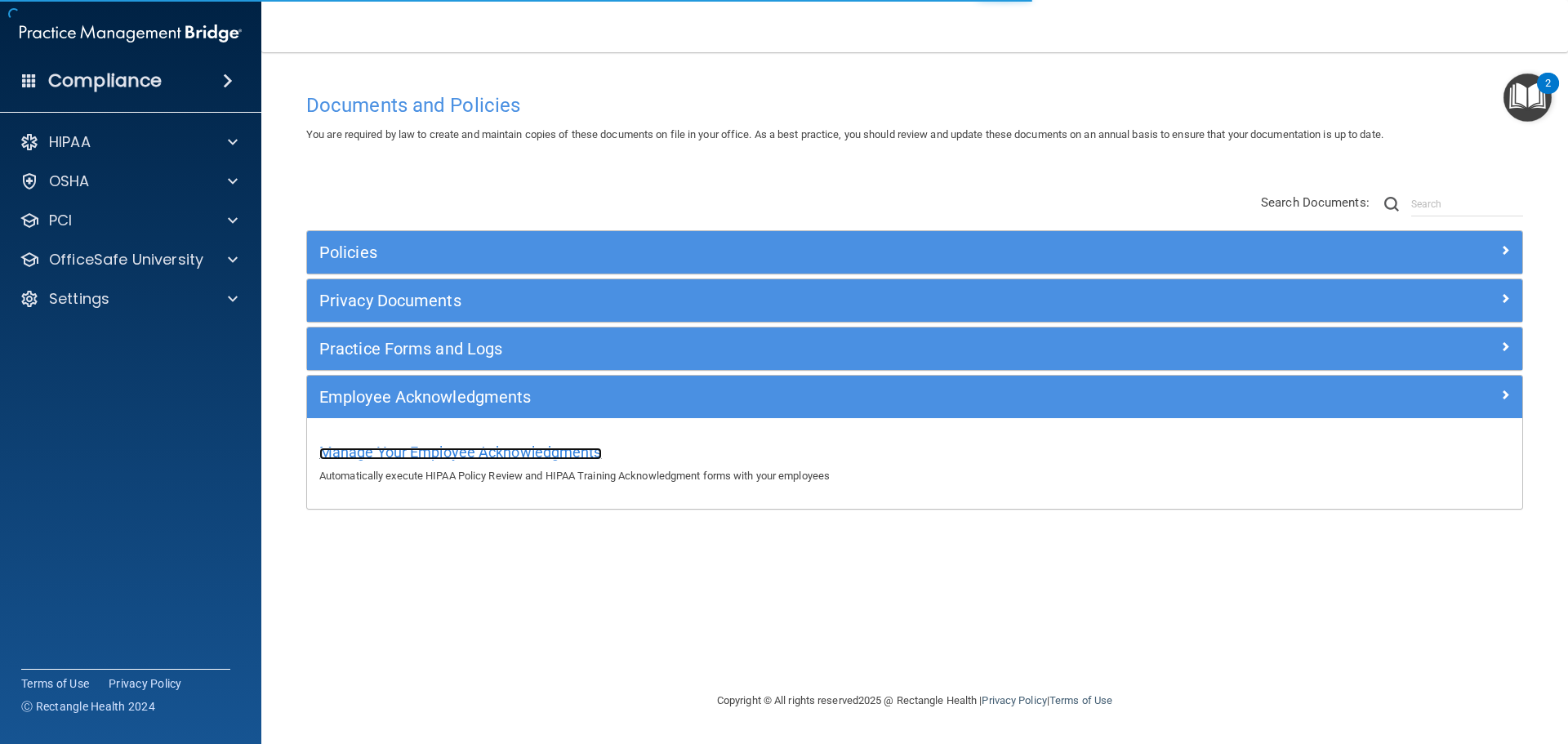
click at [502, 451] on span "Manage Your Employee Acknowledgments" at bounding box center [460, 452] width 283 height 17
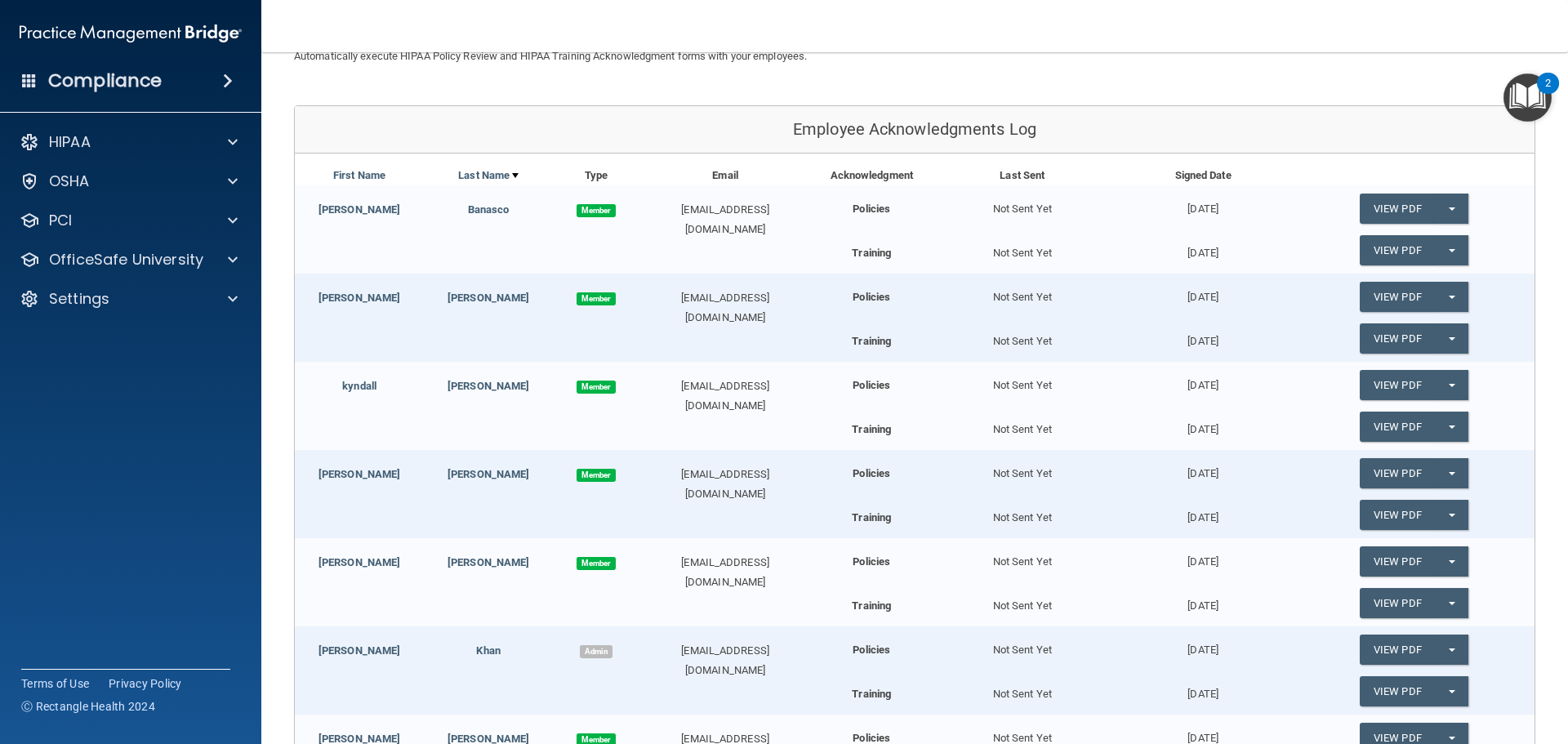
scroll to position [163, 0]
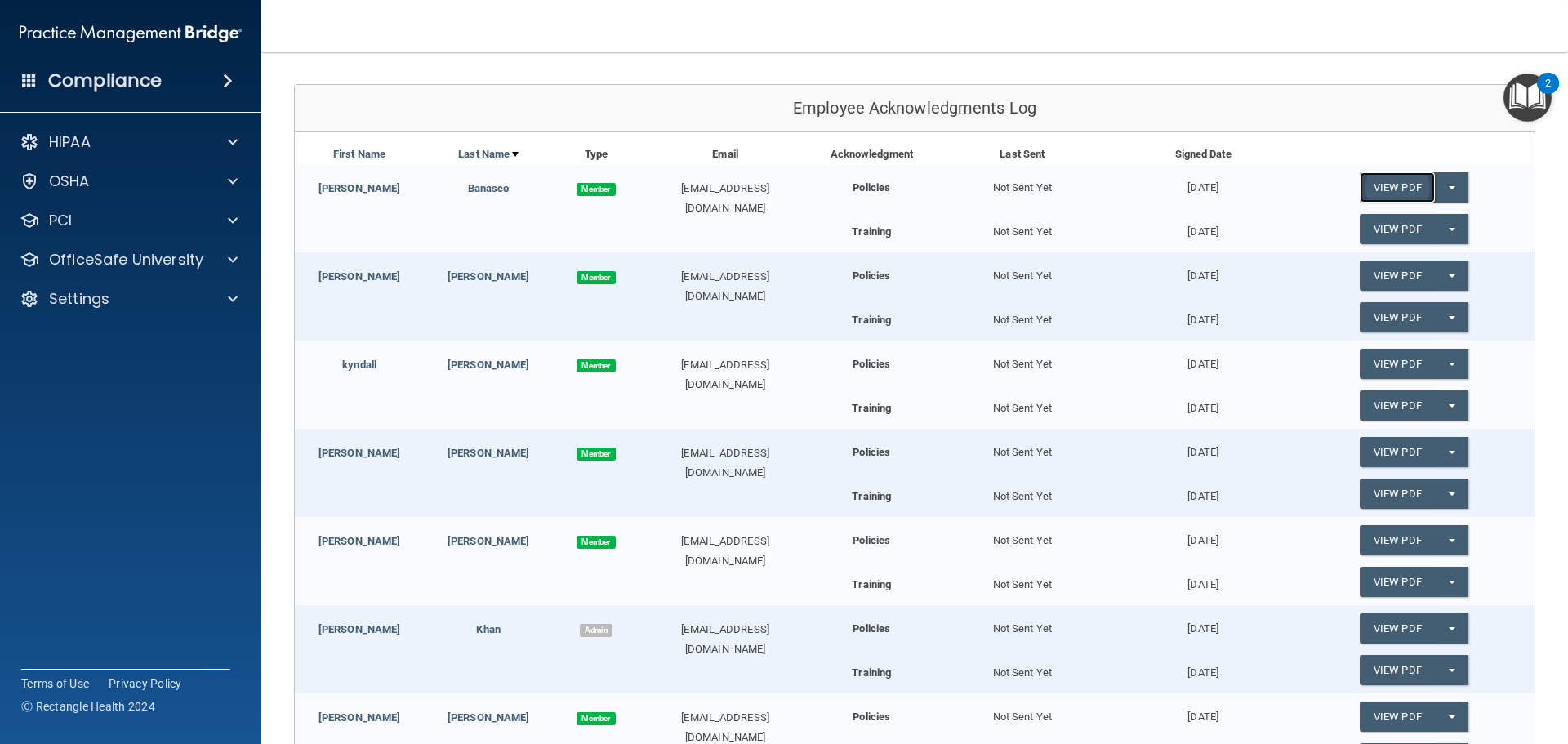
click at [1382, 186] on link "View PDF" at bounding box center [1397, 188] width 75 height 30
click at [1406, 225] on link "View PDF" at bounding box center [1397, 229] width 75 height 30
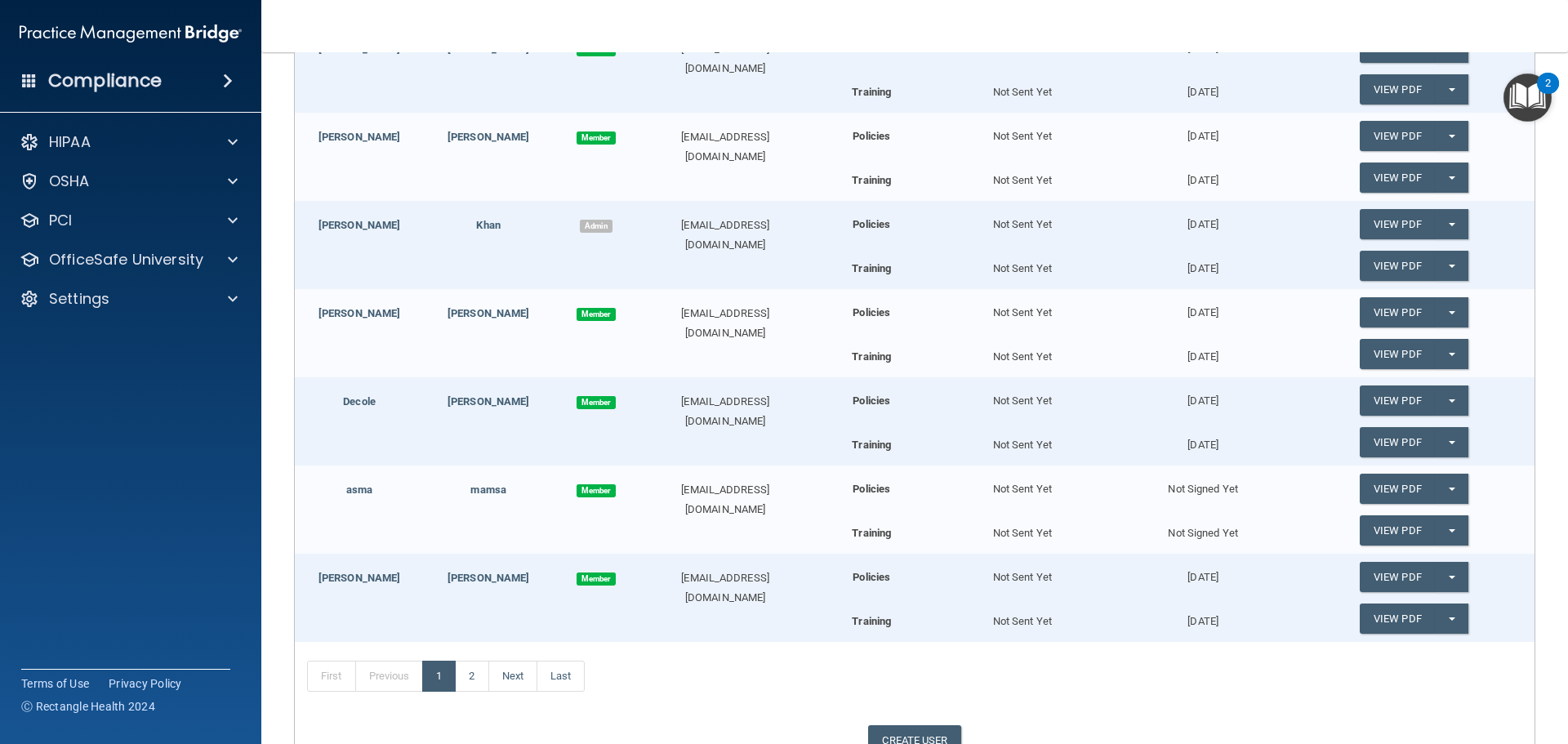
scroll to position [571, 0]
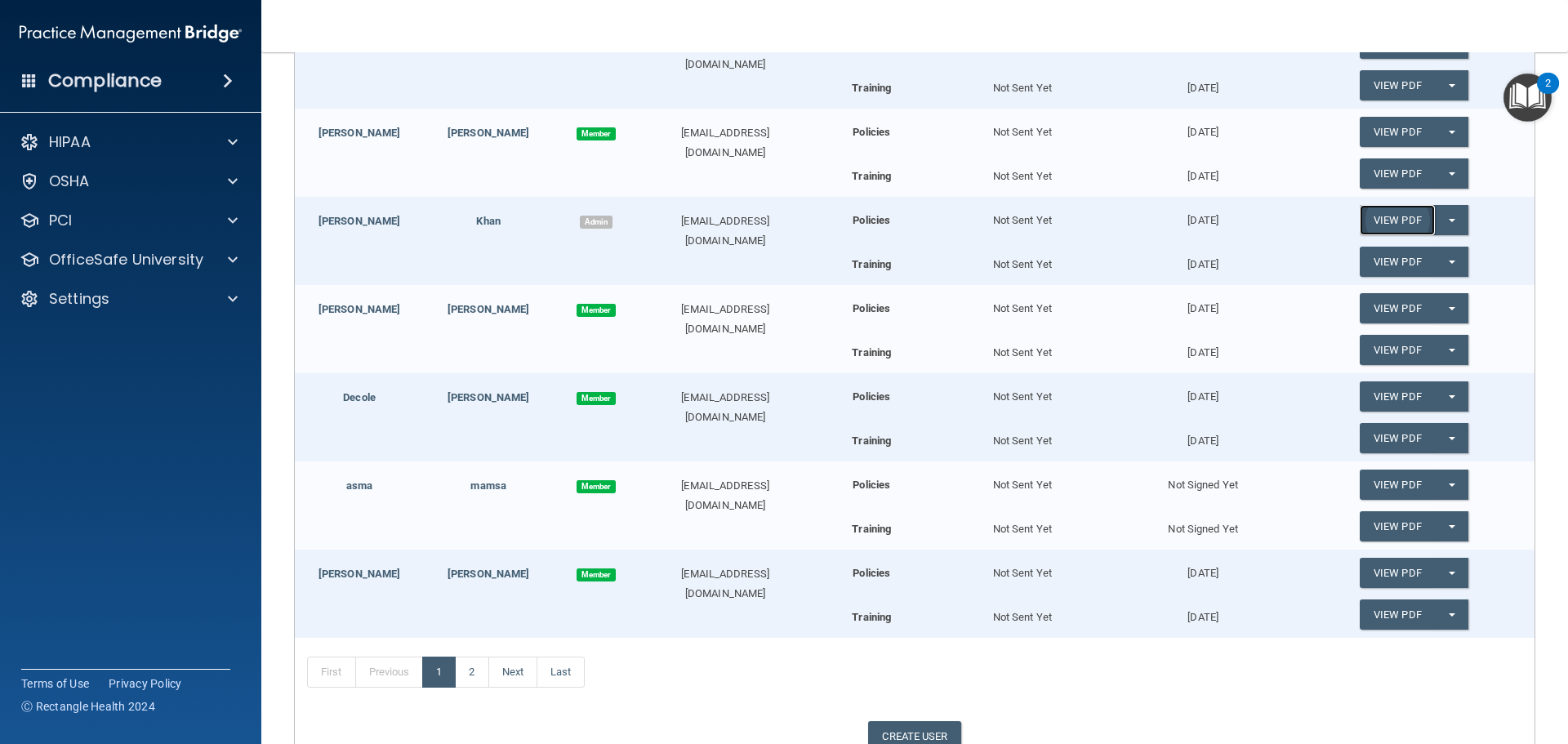
click at [1410, 218] on link "View PDF" at bounding box center [1397, 220] width 75 height 30
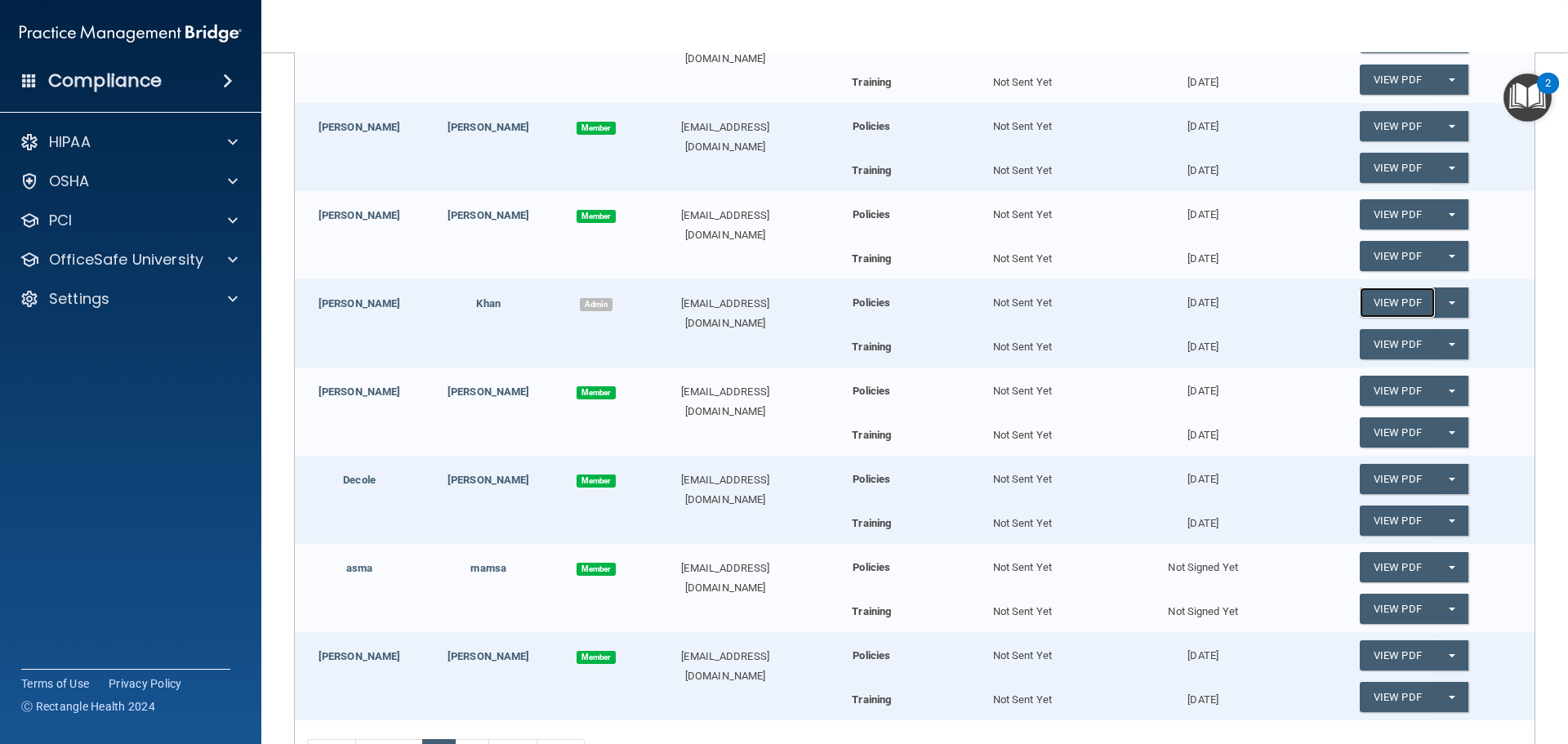
scroll to position [489, 0]
click at [1398, 338] on link "View PDF" at bounding box center [1397, 343] width 75 height 30
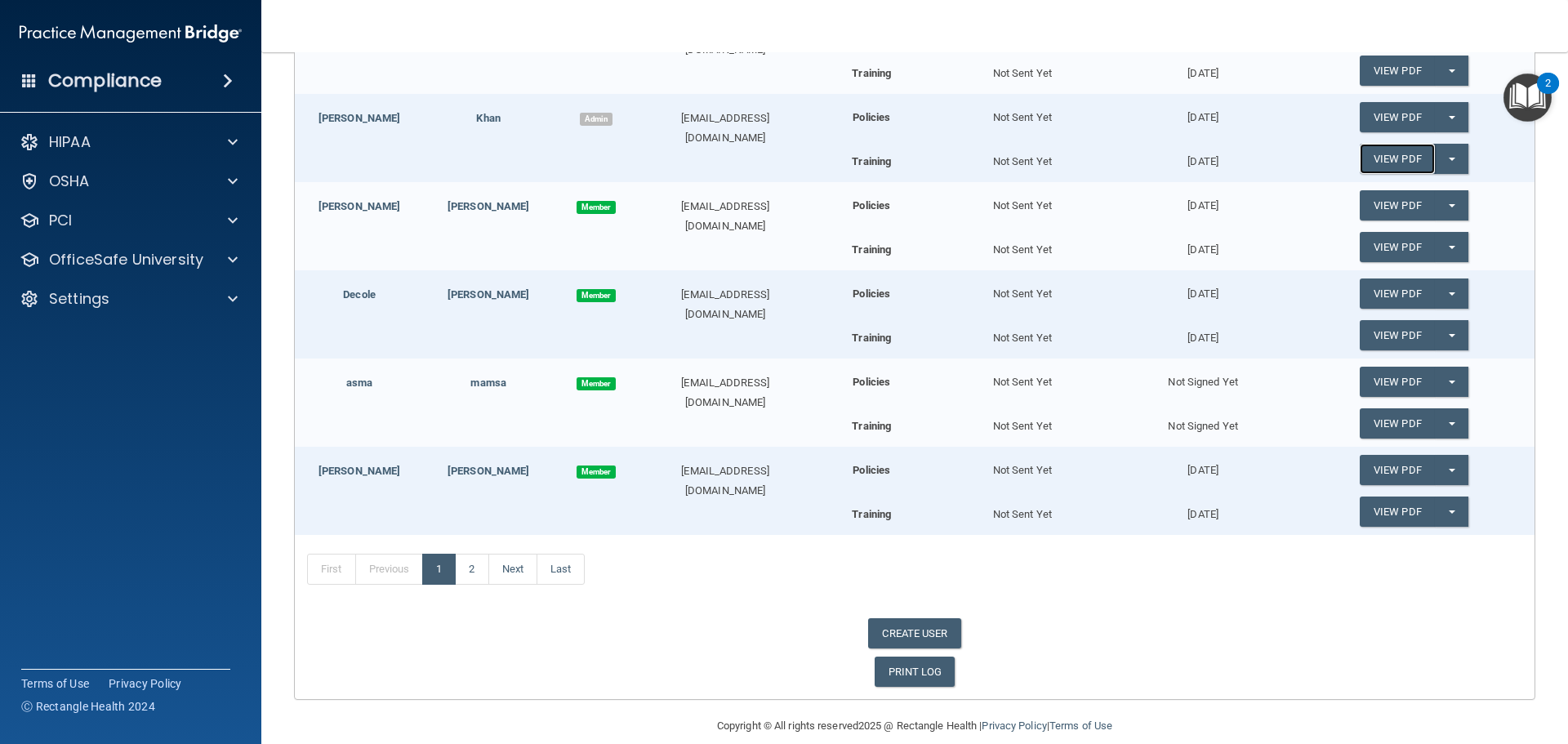
scroll to position [696, 0]
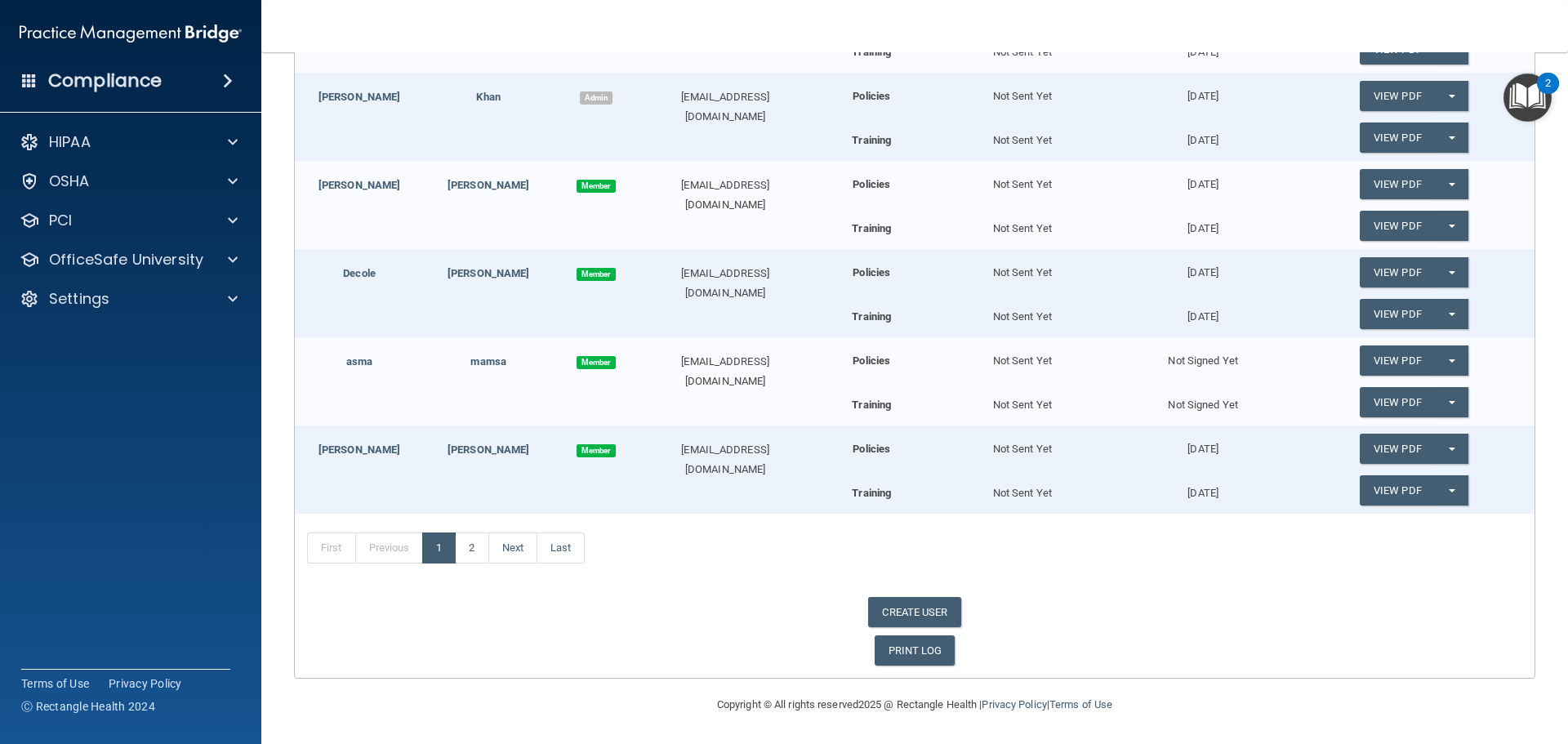
click at [101, 74] on h4 "Compliance" at bounding box center [105, 81] width 113 height 23
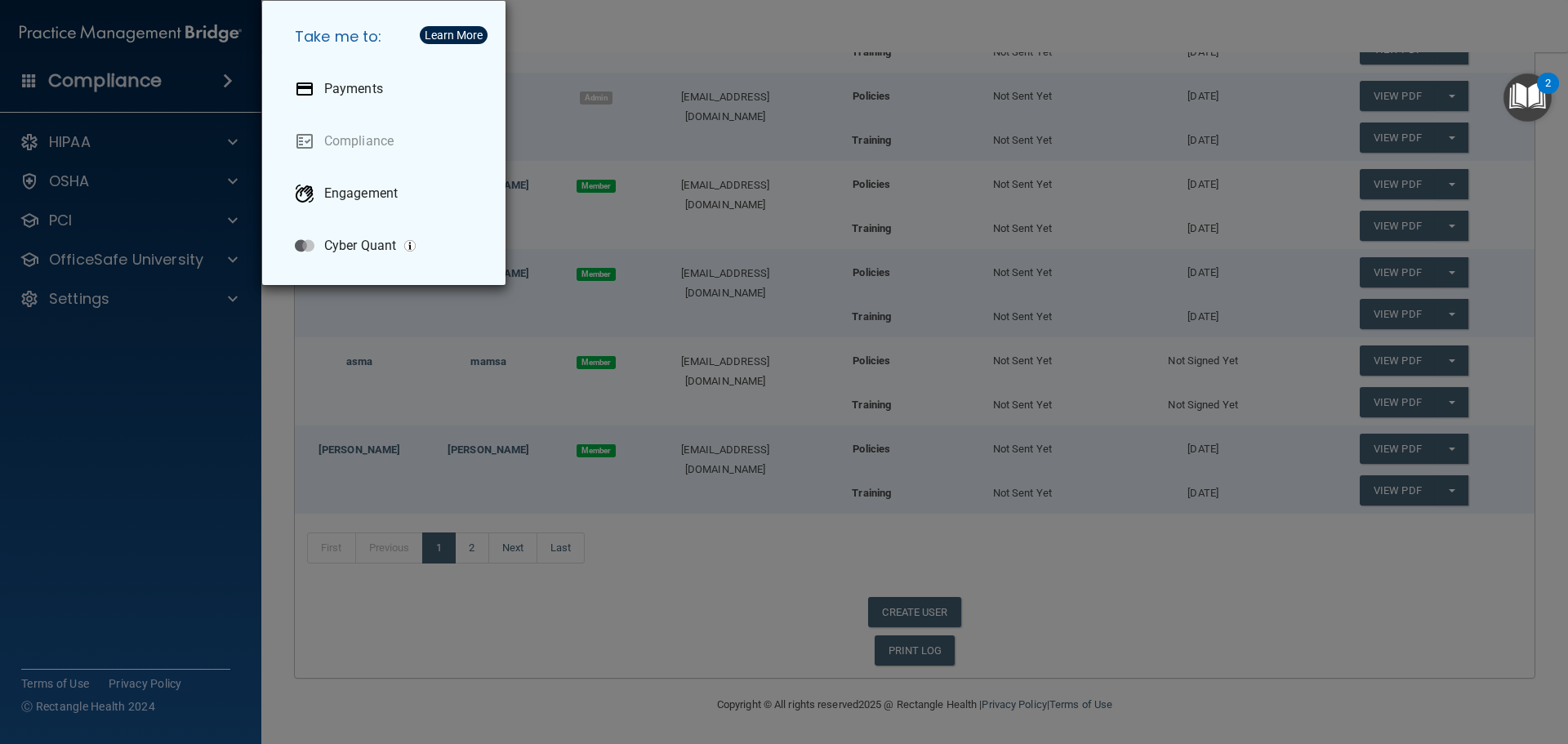
click at [113, 124] on div "Take me to: Payments Compliance Engagement Cyber Quant" at bounding box center [784, 372] width 1568 height 744
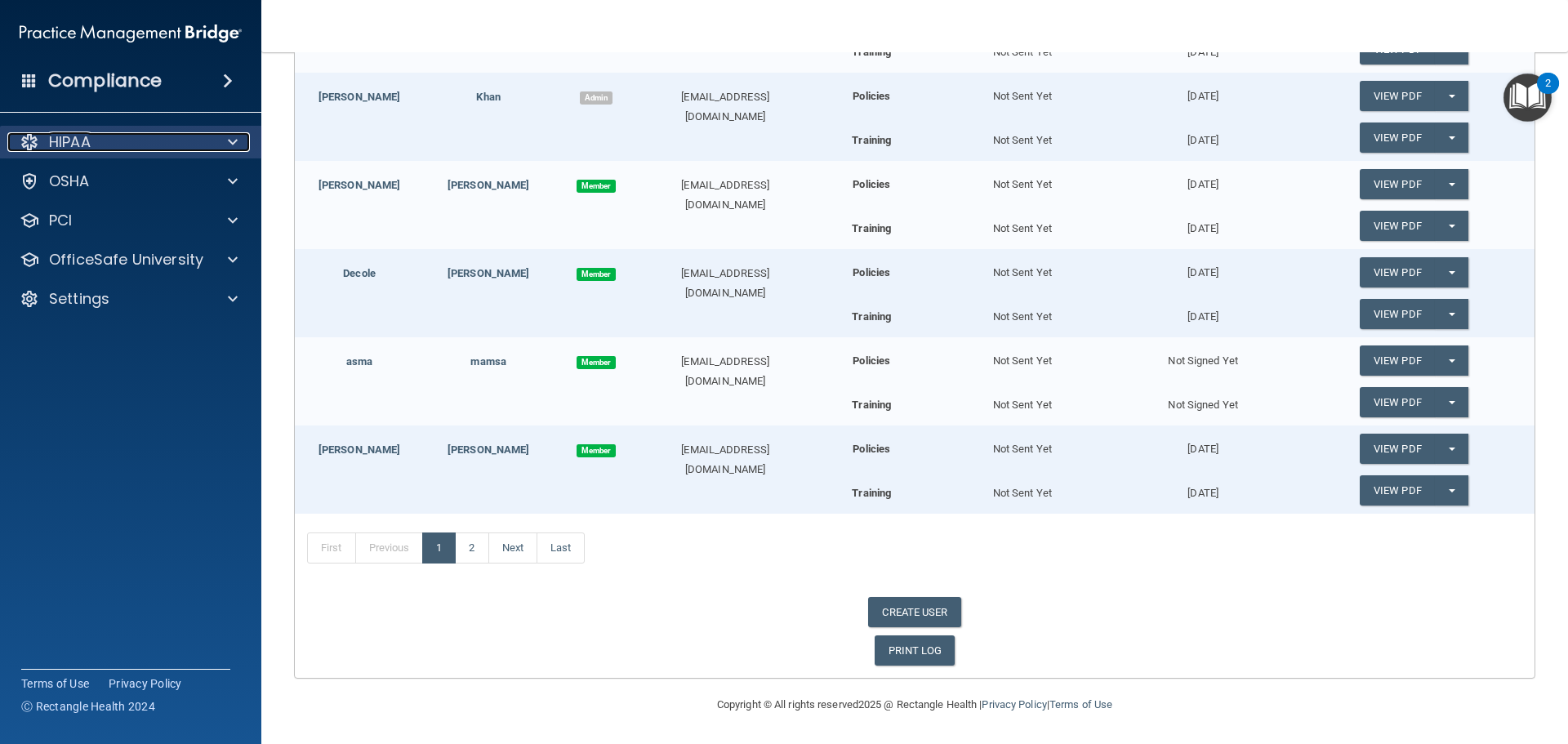
click at [75, 139] on p "HIPAA" at bounding box center [70, 141] width 42 height 20
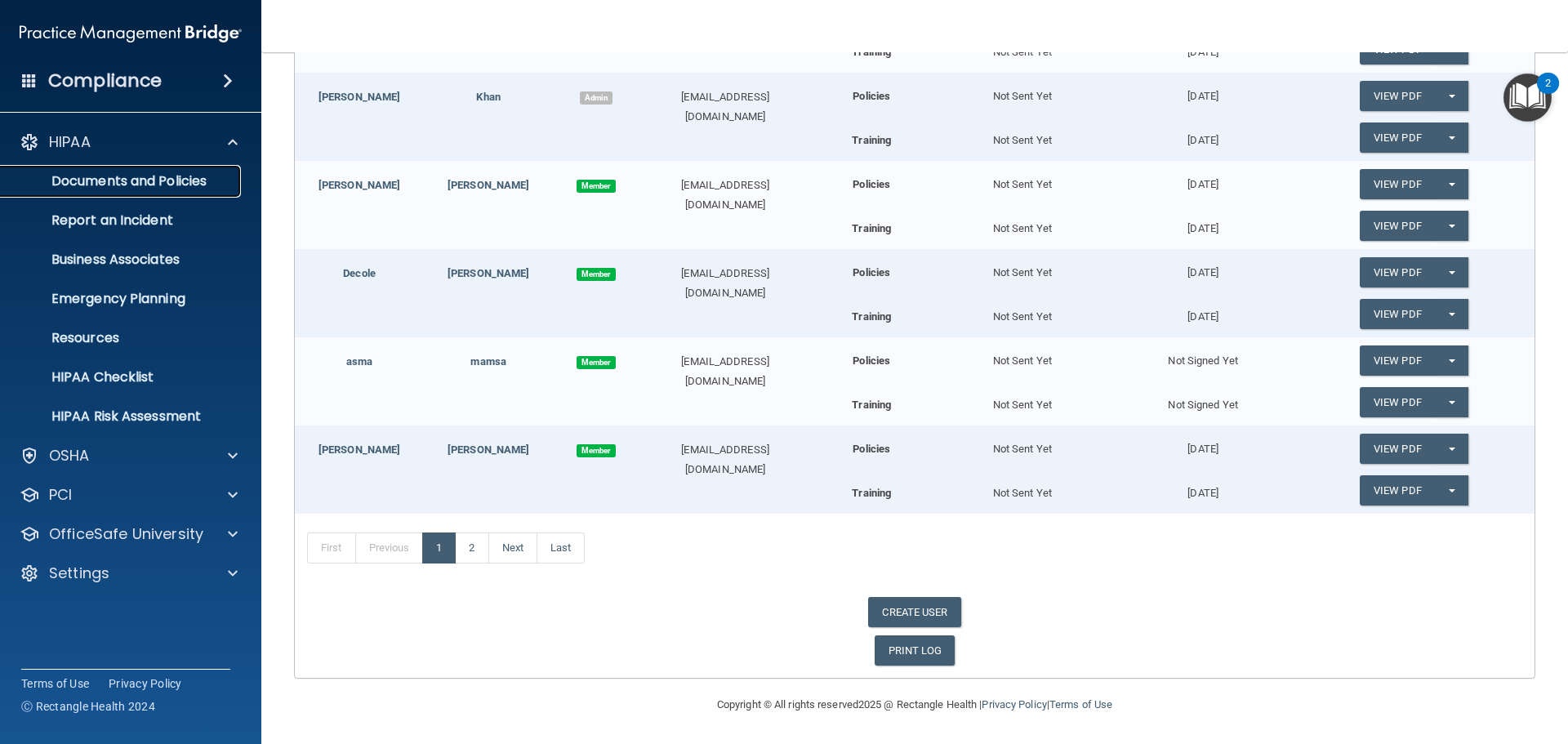
click at [131, 179] on p "Documents and Policies" at bounding box center [122, 181] width 223 height 16
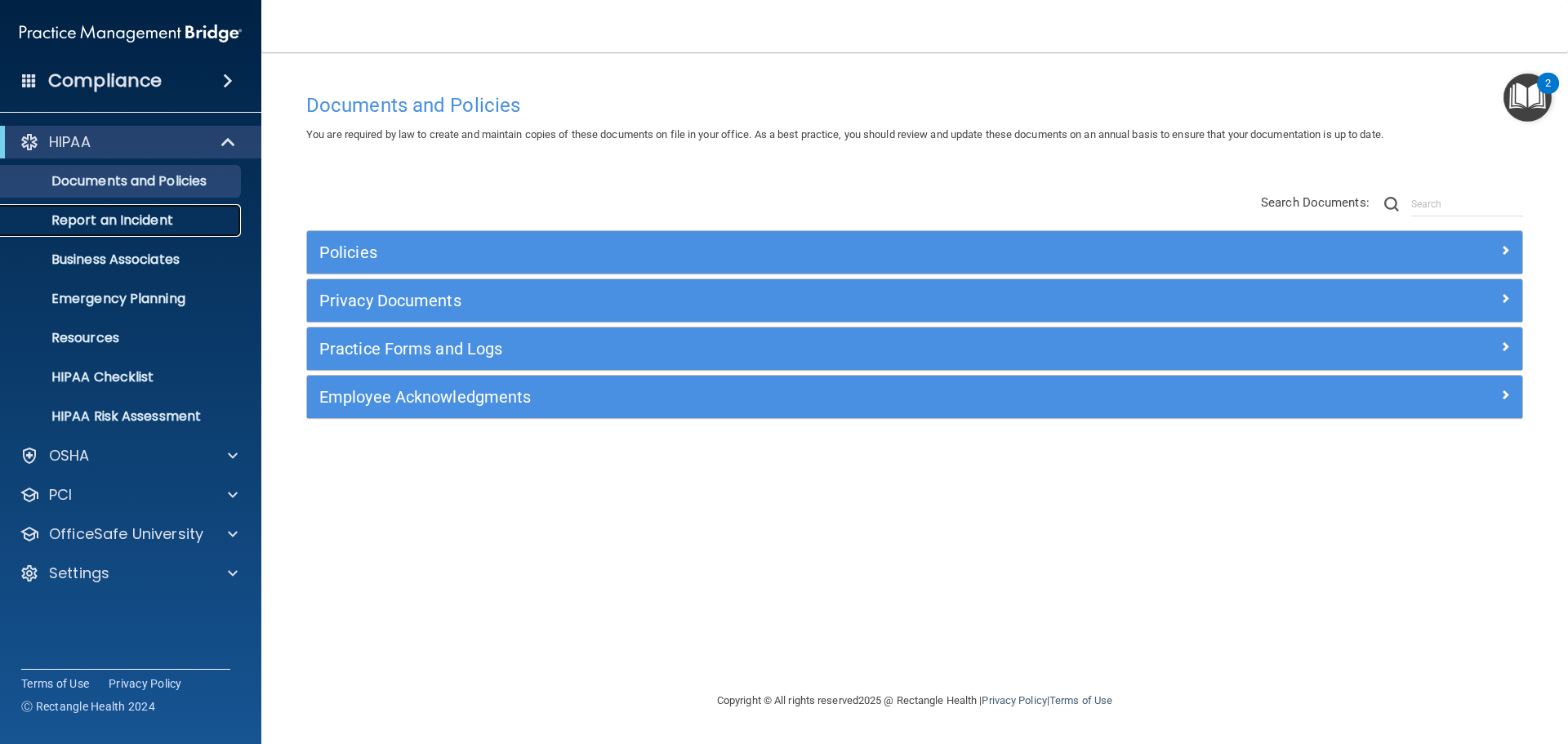
click at [139, 217] on p "Report an Incident" at bounding box center [122, 220] width 223 height 16
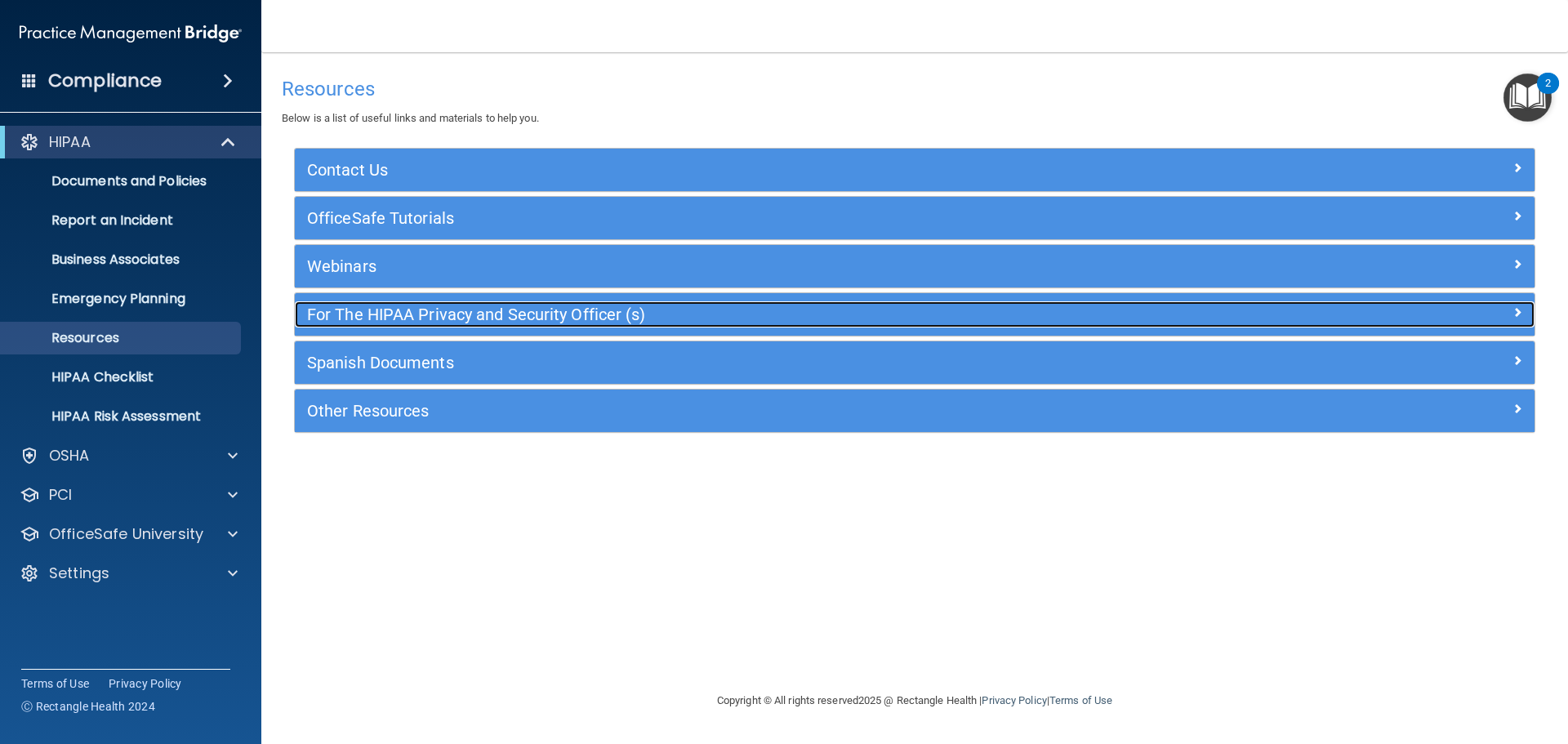
click at [517, 310] on h5 "For The HIPAA Privacy and Security Officer (s)" at bounding box center [759, 314] width 906 height 18
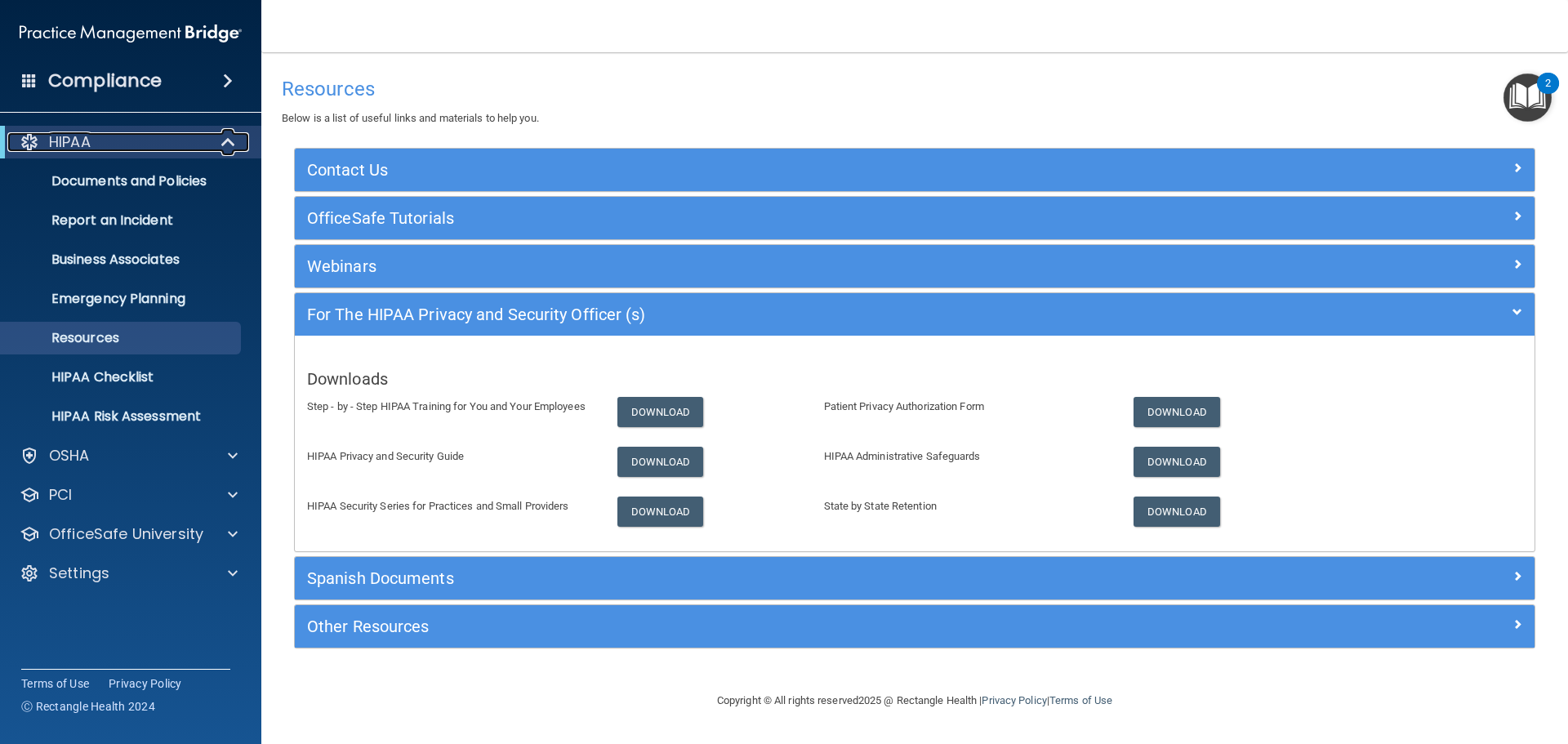
click at [95, 141] on div "HIPAA" at bounding box center [108, 141] width 202 height 20
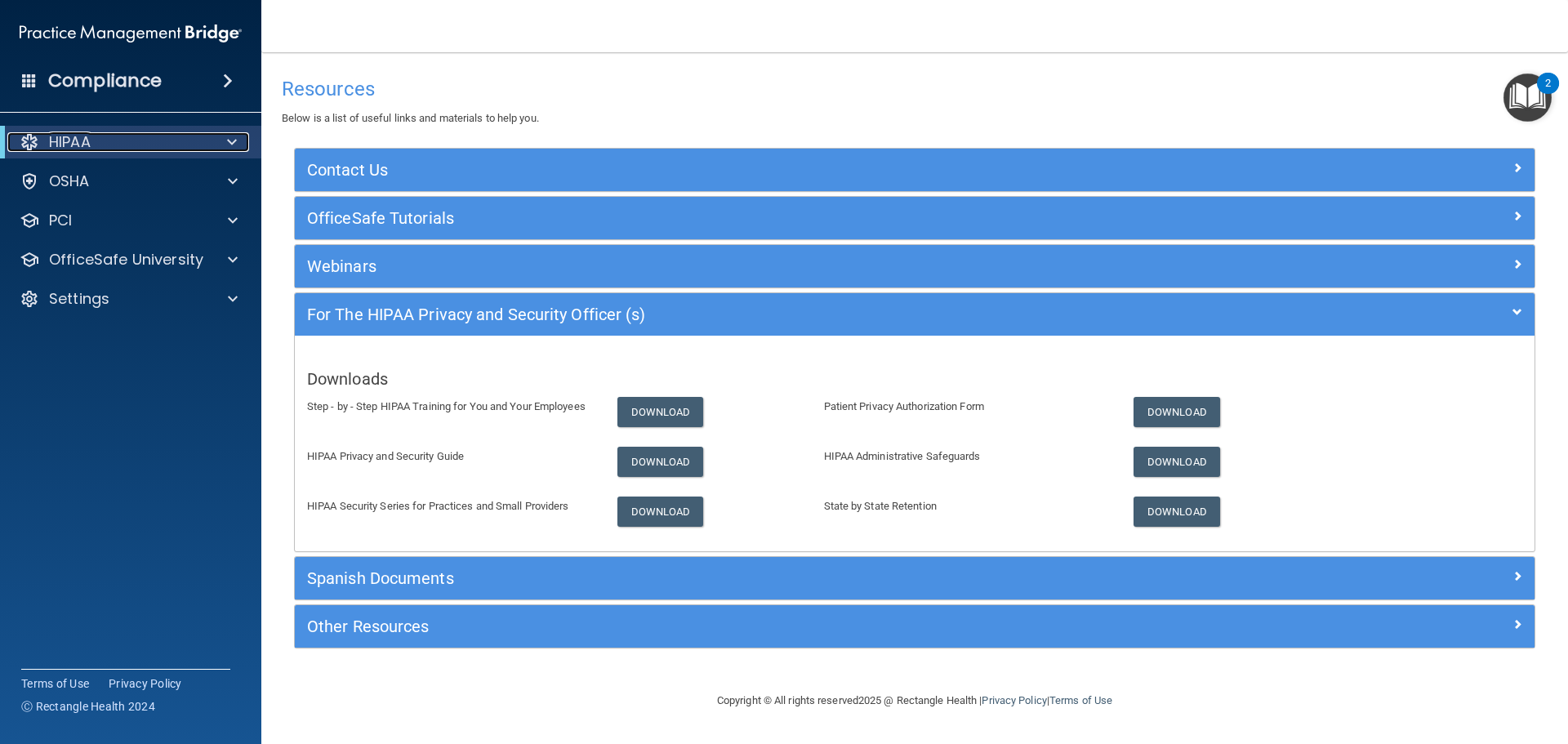
click at [112, 135] on div "HIPAA" at bounding box center [108, 141] width 202 height 20
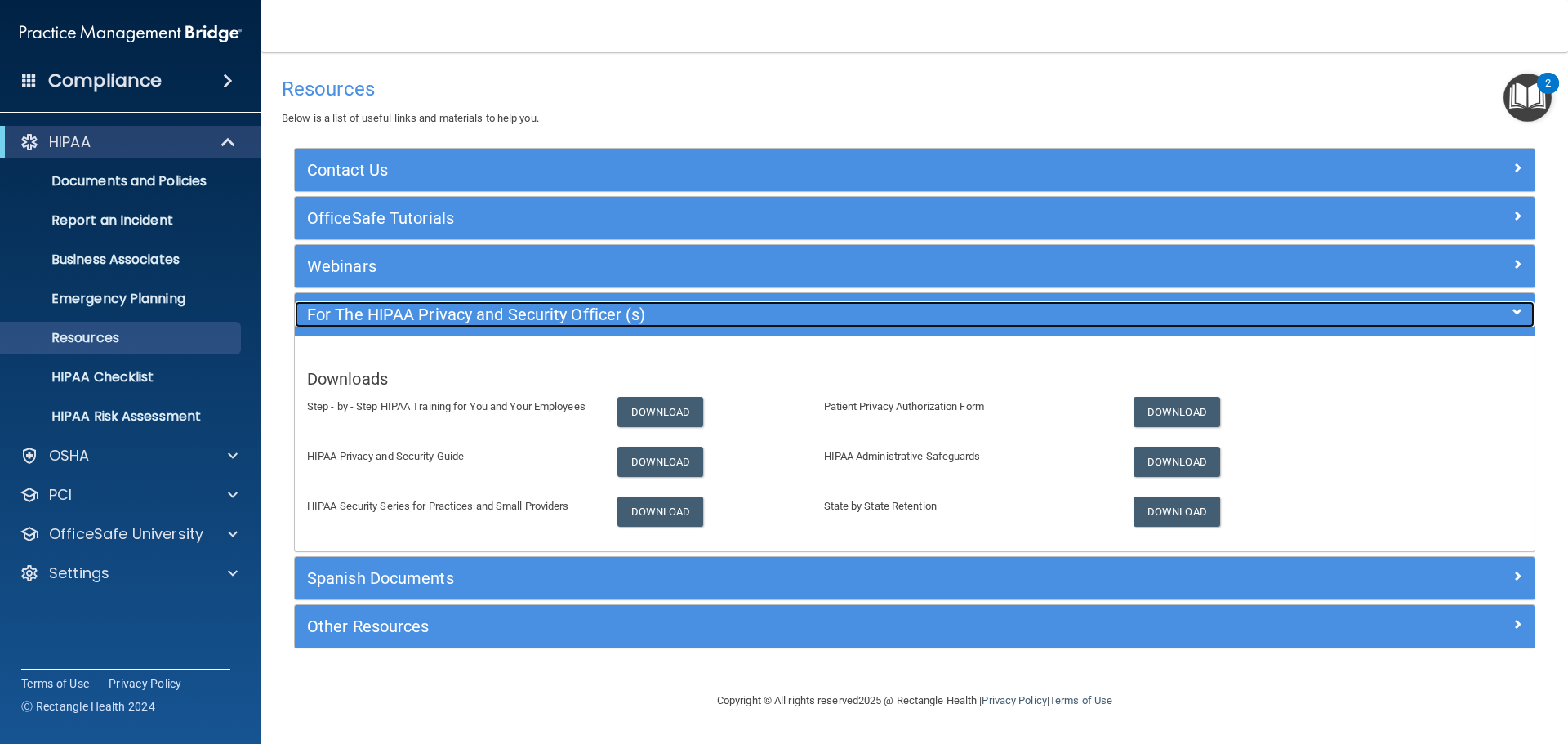
click at [538, 312] on h5 "For The HIPAA Privacy and Security Officer (s)" at bounding box center [759, 314] width 906 height 18
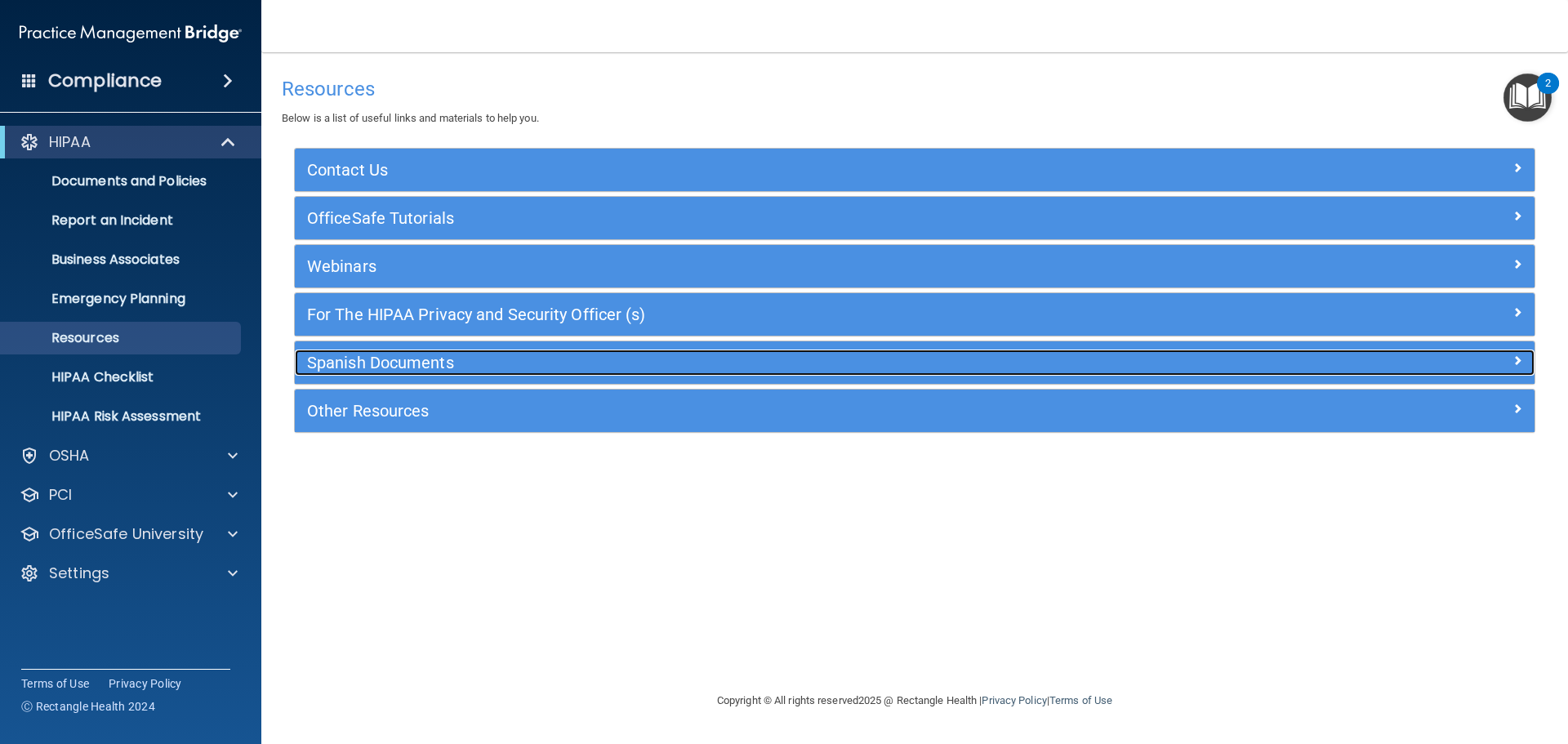
click at [386, 363] on h5 "Spanish Documents" at bounding box center [759, 362] width 906 height 18
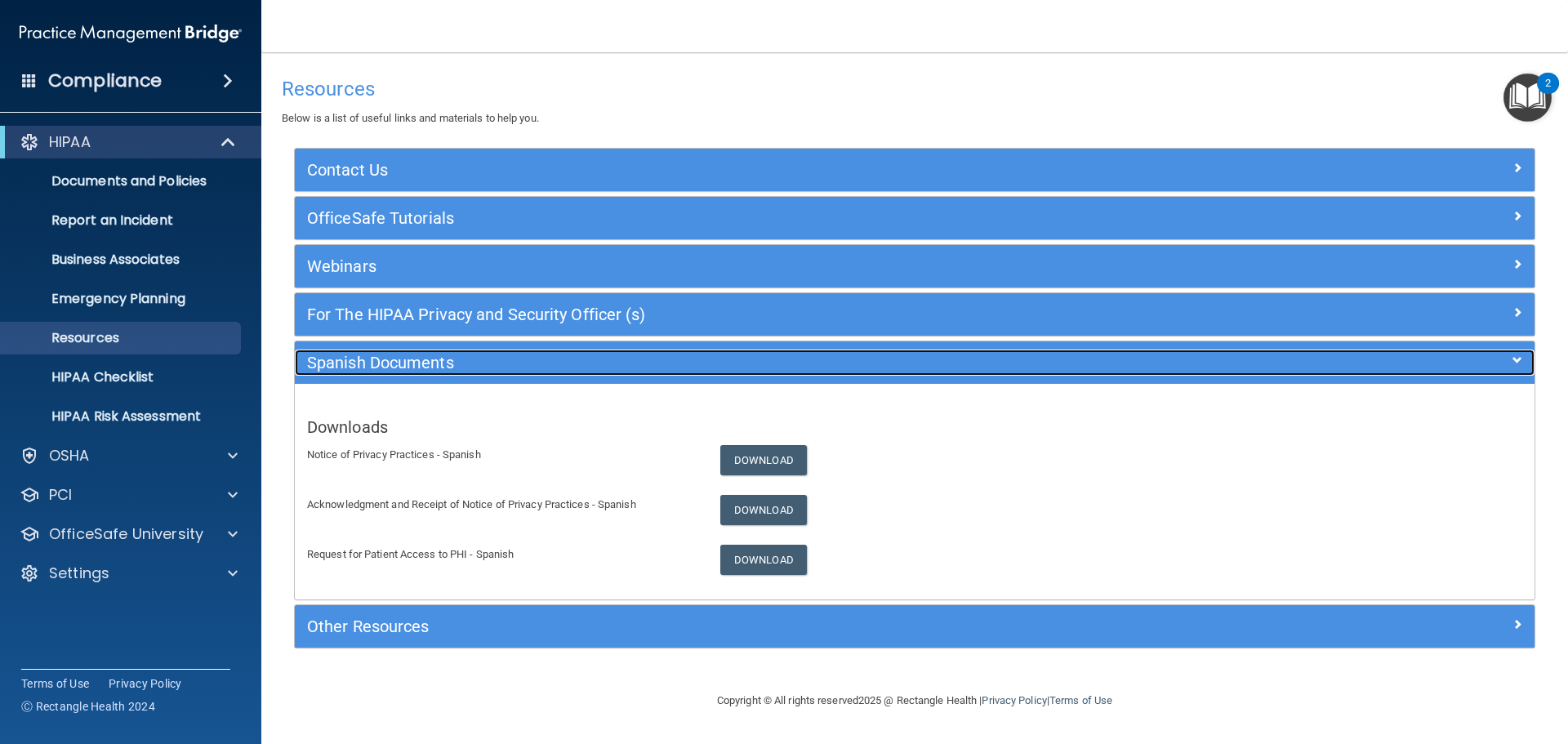
click at [378, 362] on h5 "Spanish Documents" at bounding box center [759, 362] width 906 height 18
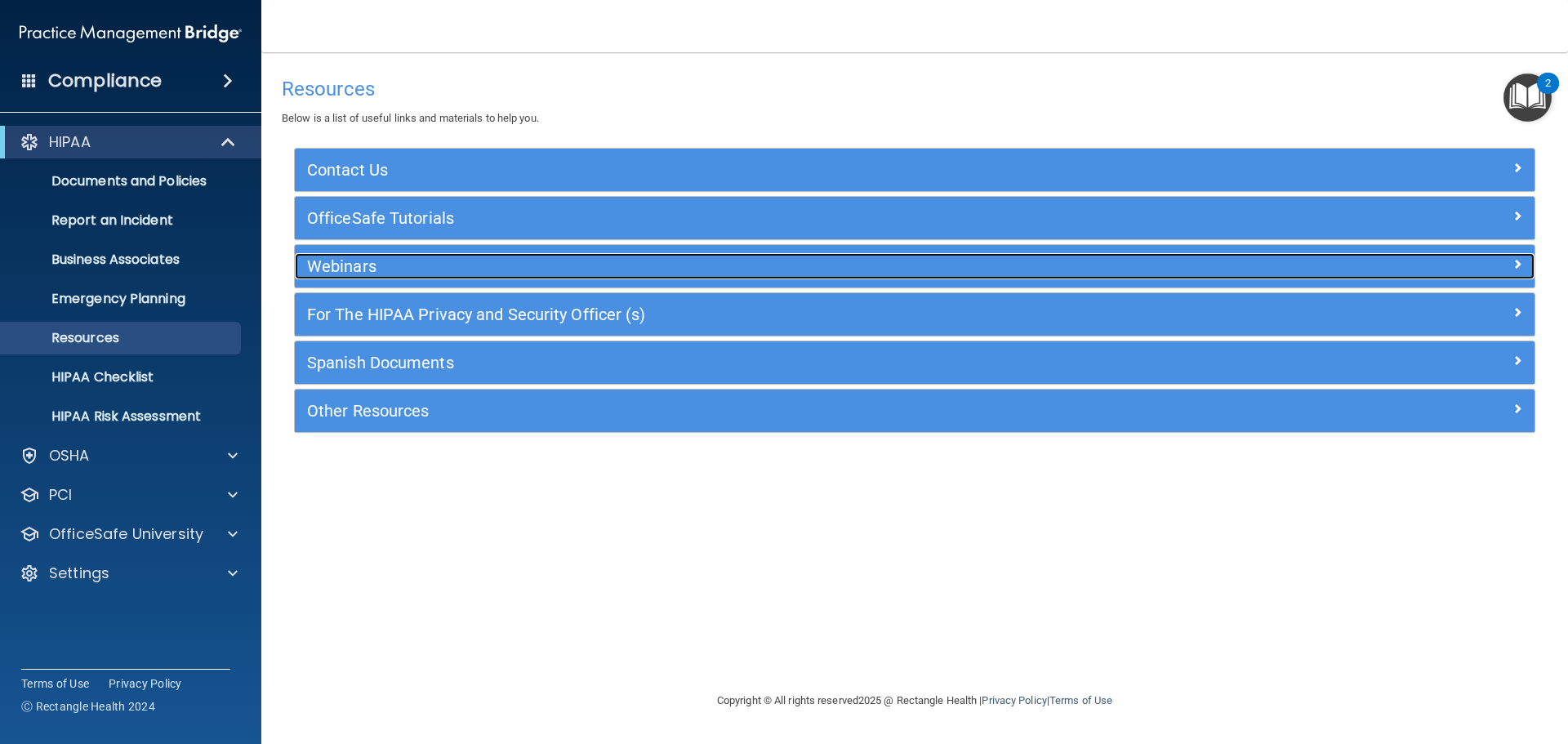
click at [331, 266] on h5 "Webinars" at bounding box center [759, 266] width 906 height 18
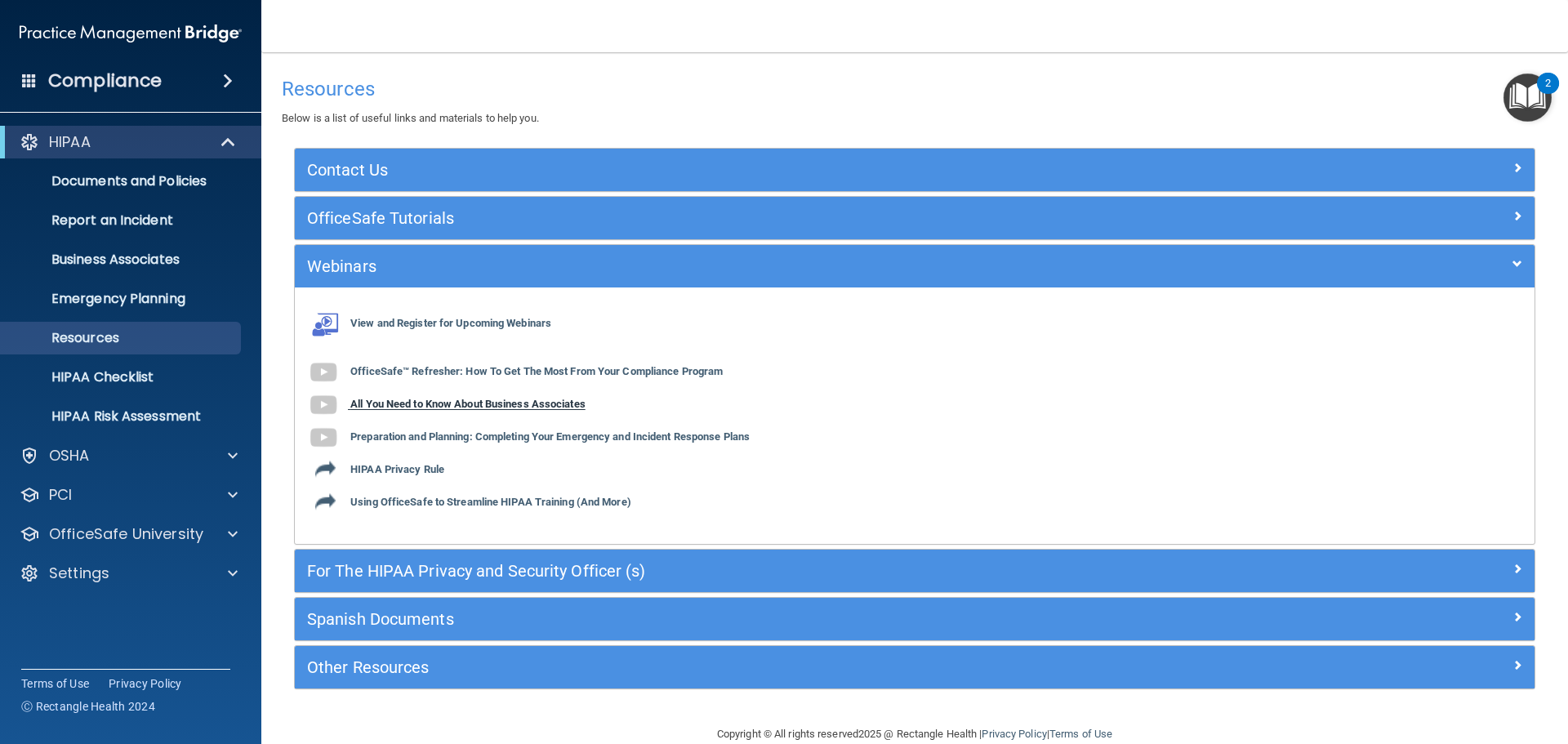
click at [453, 405] on b "All You Need to Know About Business Associates" at bounding box center [467, 404] width 235 height 12
